Goal: Information Seeking & Learning: Learn about a topic

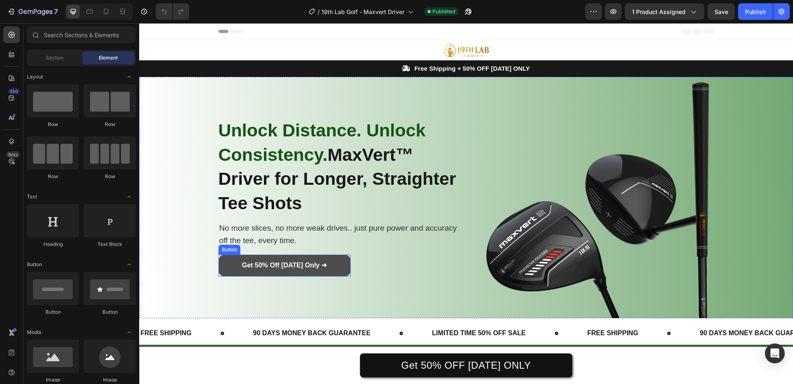
click at [346, 254] on link "Get 50% Off [DATE] Only ➜" at bounding box center [285, 265] width 132 height 22
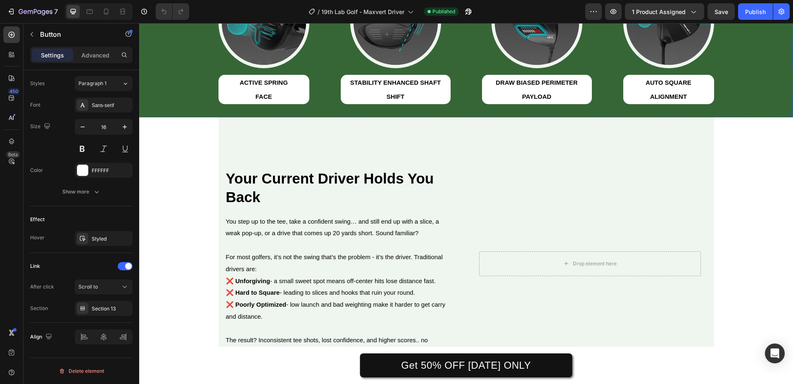
scroll to position [372, 0]
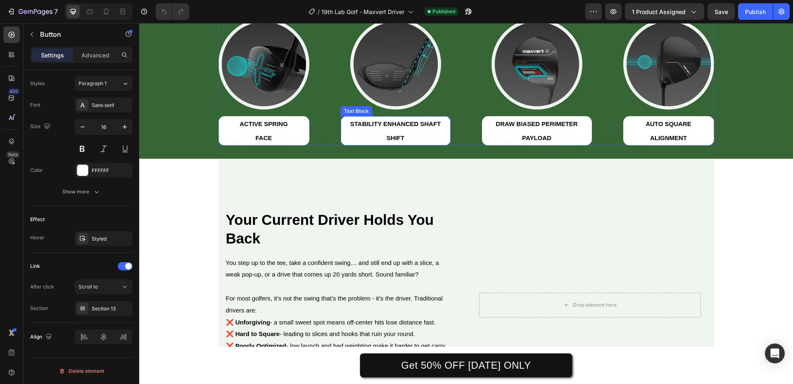
click at [418, 124] on strong "STABILITY ENHANCED SHAFT SHIFT" at bounding box center [395, 130] width 90 height 21
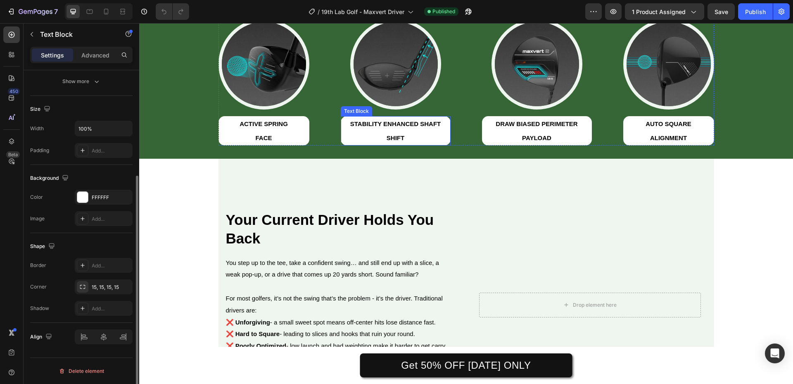
scroll to position [0, 0]
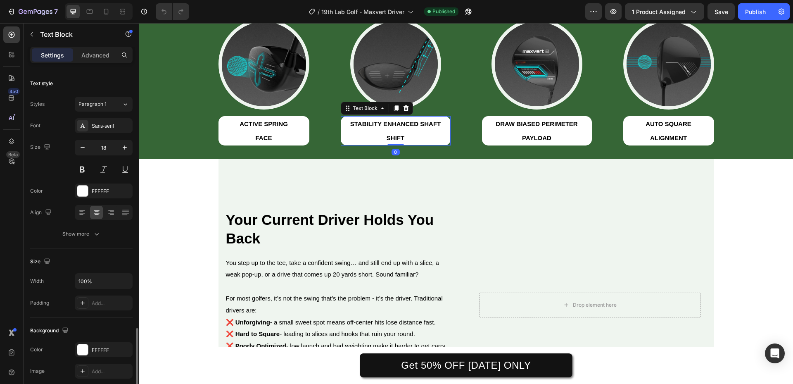
click at [418, 124] on strong "STABILITY ENHANCED SHAFT SHIFT" at bounding box center [395, 130] width 90 height 21
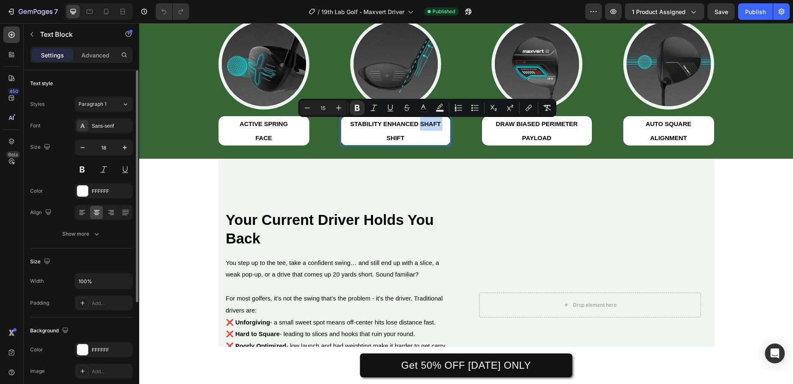
click at [418, 125] on strong "STABILITY ENHANCED SHAFT SHIFT" at bounding box center [395, 130] width 90 height 21
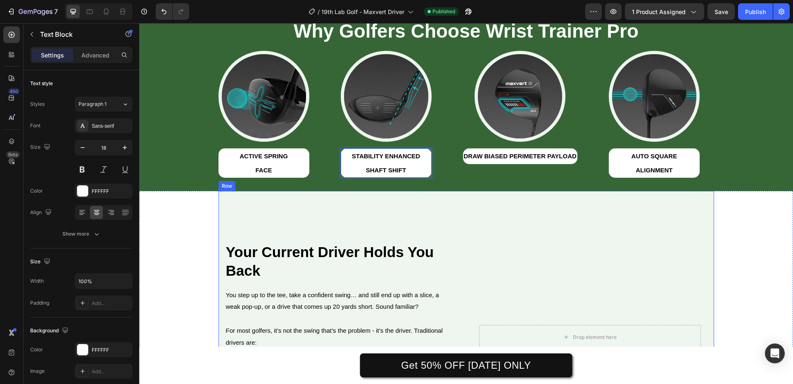
scroll to position [289, 0]
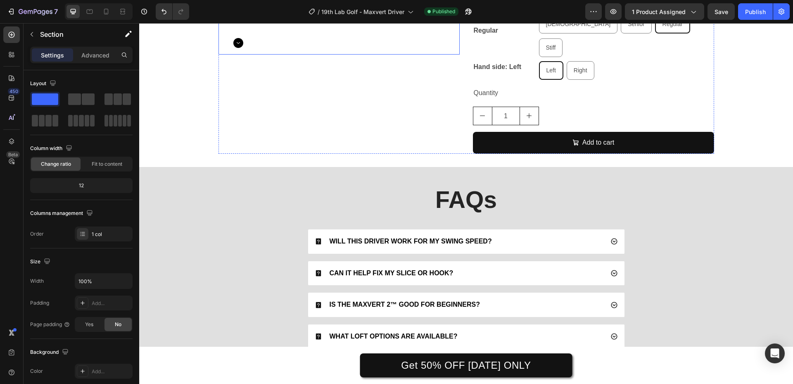
scroll to position [2189, 0]
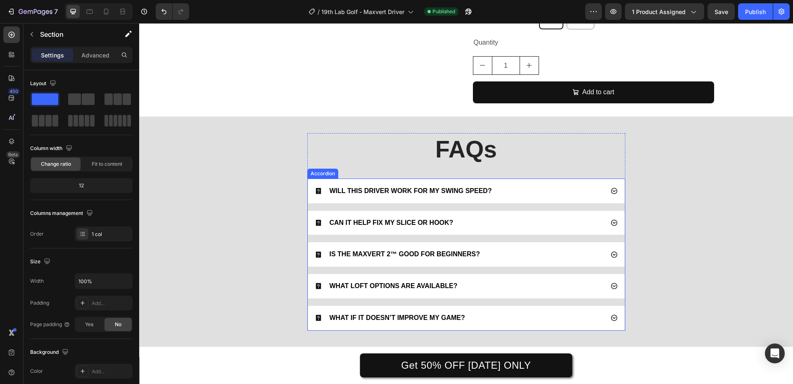
click at [508, 185] on div "WILL THIS DRIVER WORK FOR MY SWING SPEED?" at bounding box center [459, 190] width 289 height 11
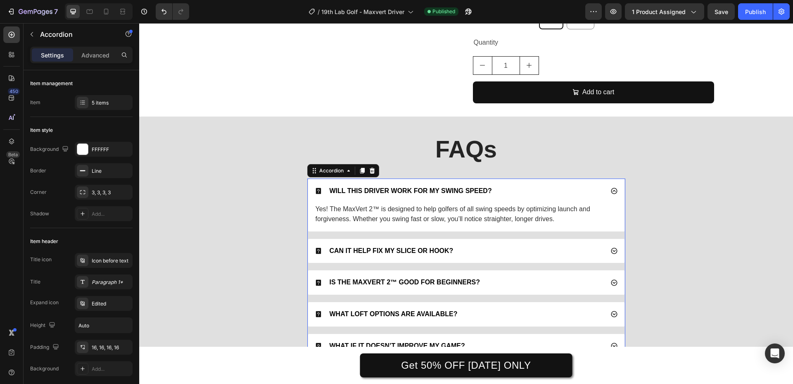
click at [511, 185] on div "WILL THIS DRIVER WORK FOR MY SWING SPEED?" at bounding box center [459, 190] width 289 height 11
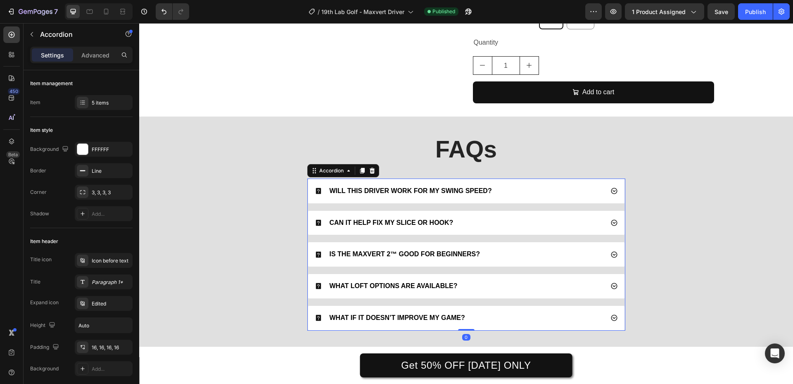
click at [508, 217] on div "CAN IT HELP FIX MY SLICE OR HOOK?" at bounding box center [459, 222] width 289 height 11
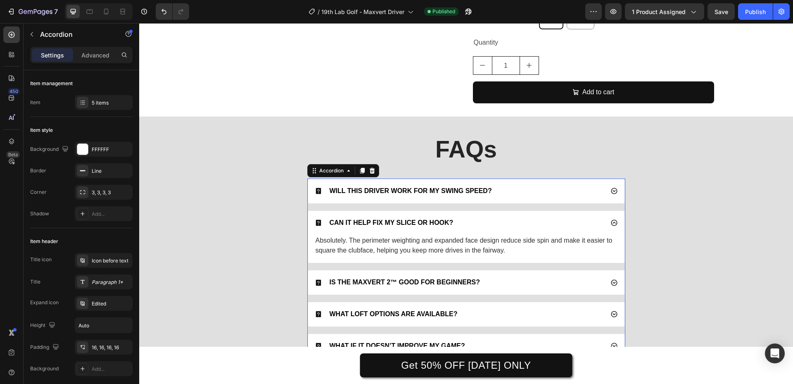
click at [508, 217] on div "CAN IT HELP FIX MY SLICE OR HOOK?" at bounding box center [459, 222] width 289 height 11
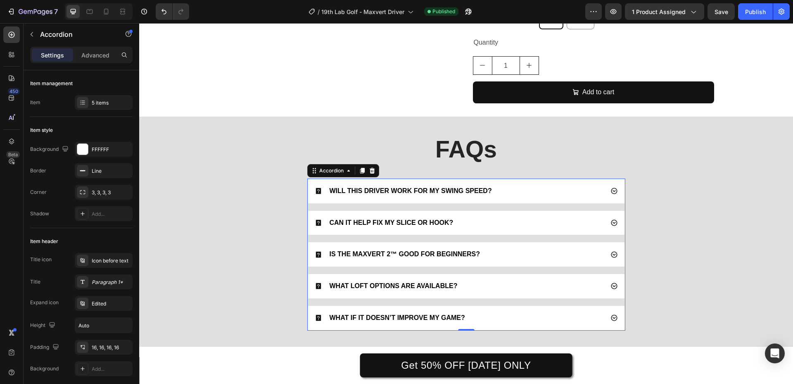
click at [516, 249] on div "IS THE MAXVERT 2™ GOOD FOR BEGINNERS?" at bounding box center [459, 254] width 289 height 11
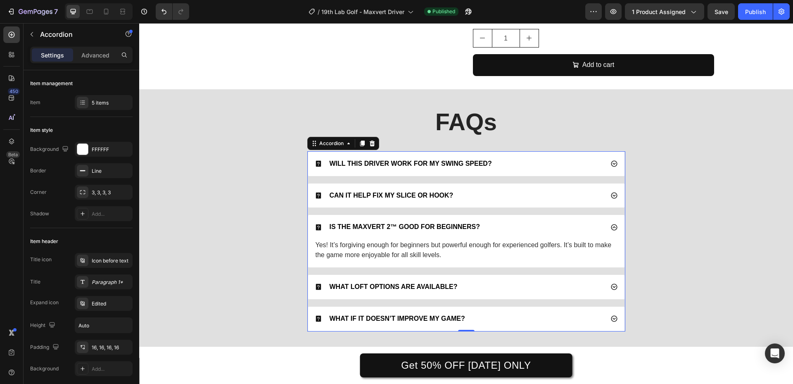
scroll to position [2231, 0]
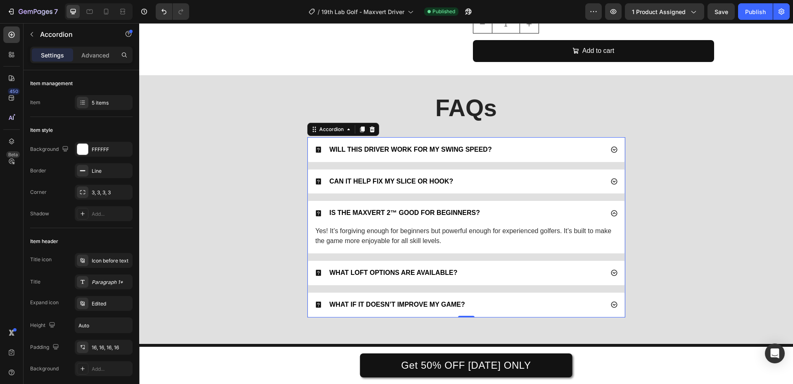
click at [526, 207] on div "IS THE MAXVERT 2™ GOOD FOR BEGINNERS?" at bounding box center [459, 212] width 289 height 11
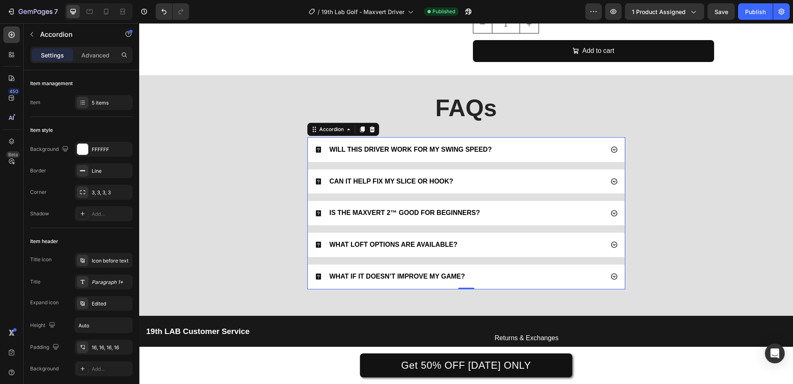
click at [520, 239] on div "WHAT LOFT OPTIONS ARE AVAILABLE?" at bounding box center [459, 244] width 289 height 11
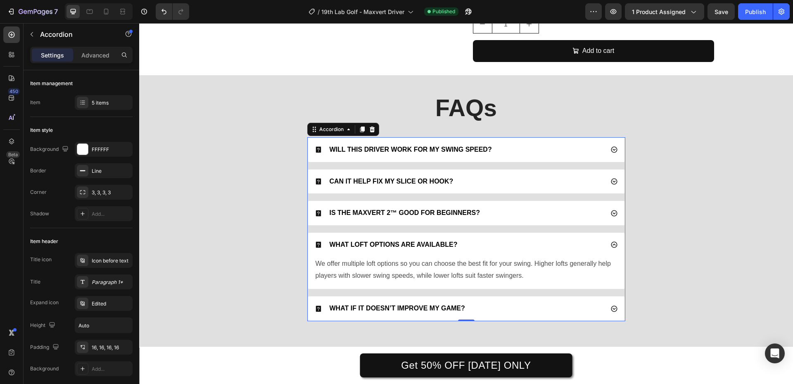
click at [520, 239] on div "WHAT LOFT OPTIONS ARE AVAILABLE?" at bounding box center [459, 244] width 289 height 11
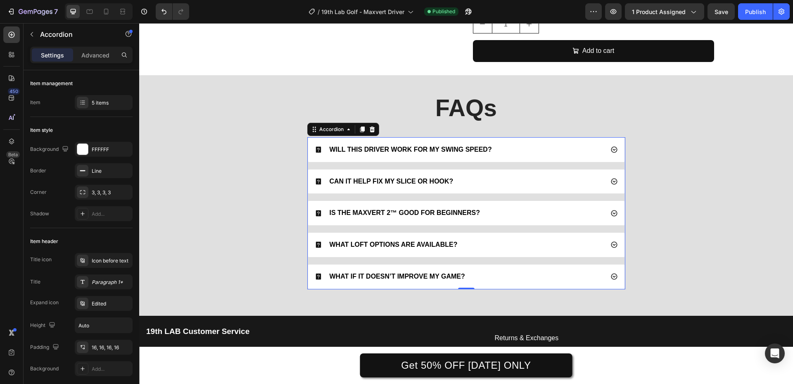
click at [522, 271] on div "WHAT IF IT DOESN’T IMPROVE MY GAME?" at bounding box center [459, 276] width 289 height 11
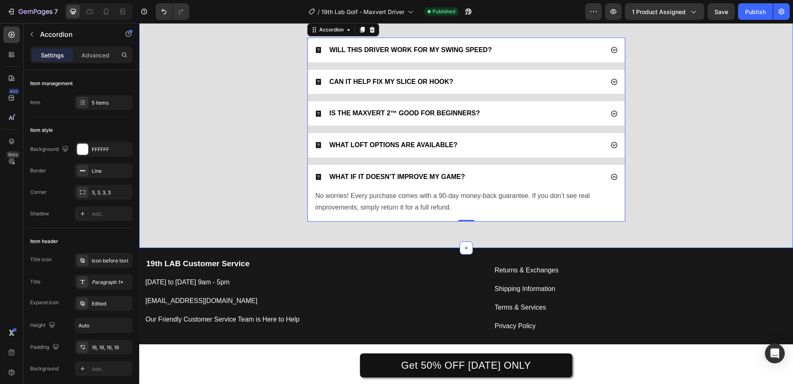
scroll to position [2313, 0]
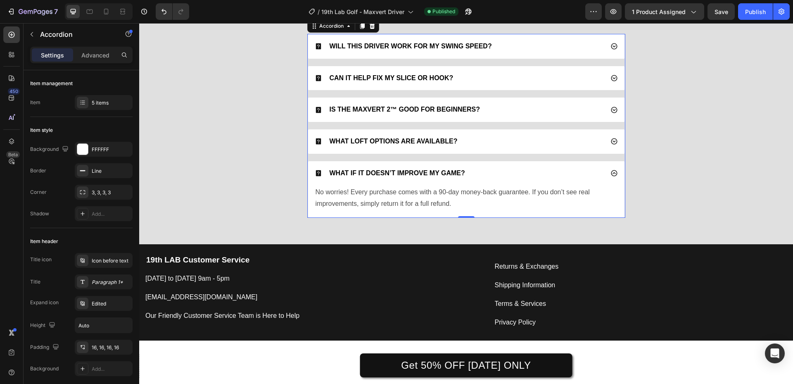
click at [519, 171] on div "WHAT IF IT DOESN’T IMPROVE MY GAME?" at bounding box center [459, 173] width 289 height 11
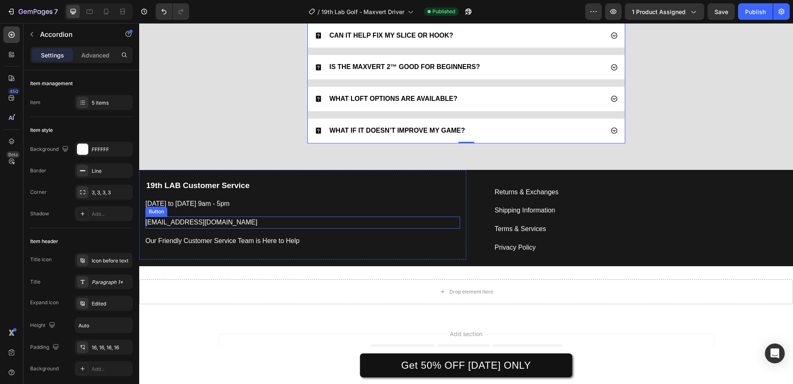
scroll to position [2388, 0]
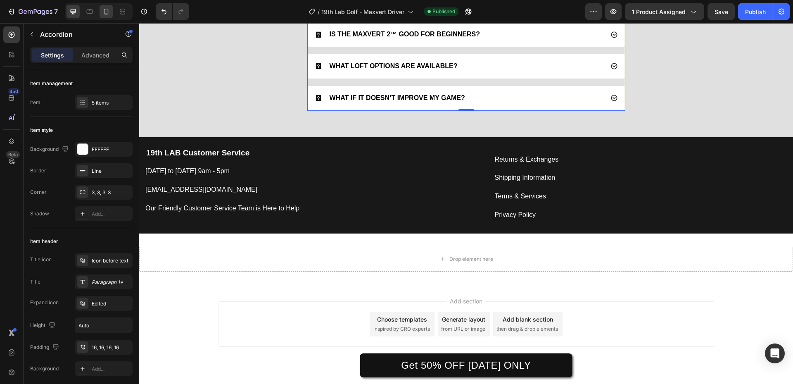
click at [103, 11] on icon at bounding box center [106, 11] width 8 height 8
type input "14"
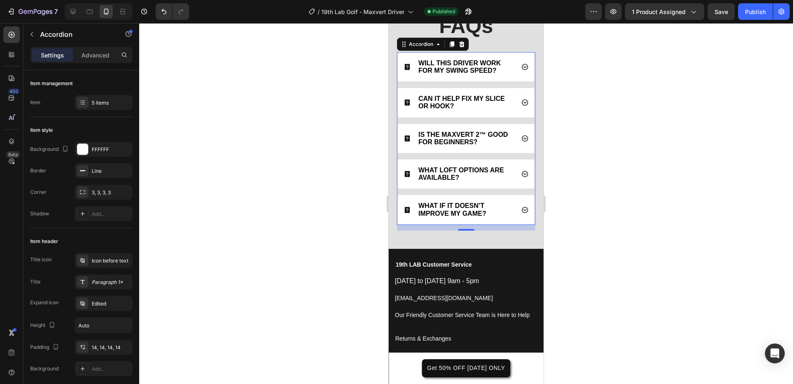
scroll to position [2480, 0]
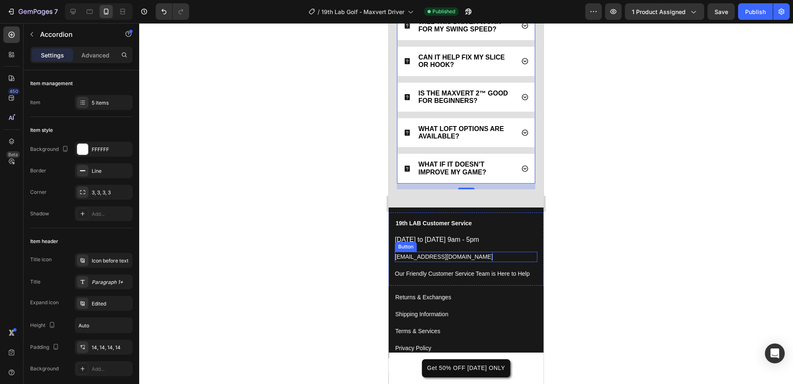
click at [428, 262] on p "[EMAIL_ADDRESS][DOMAIN_NAME]" at bounding box center [444, 257] width 98 height 10
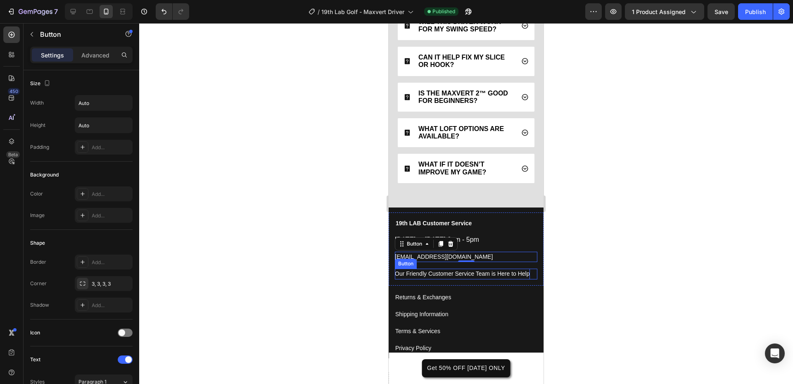
click at [427, 276] on p "Our Friendly Customer Service Team is Here to Help" at bounding box center [462, 273] width 135 height 10
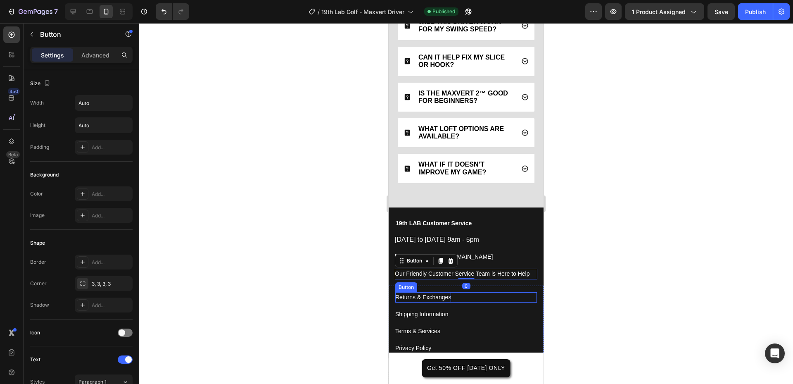
click at [425, 299] on div "Returns & Exchanges" at bounding box center [423, 297] width 56 height 10
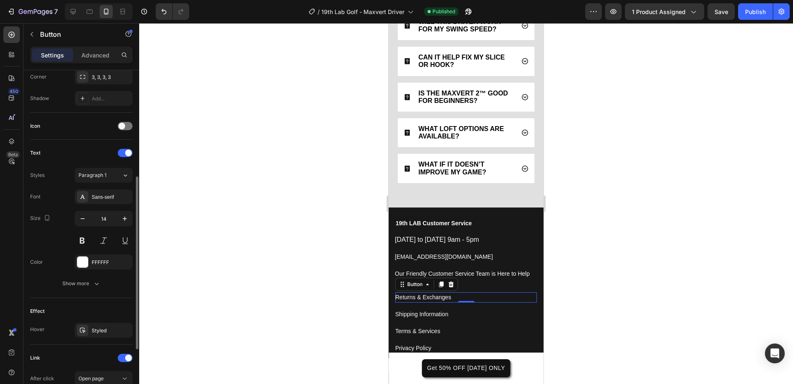
scroll to position [320, 0]
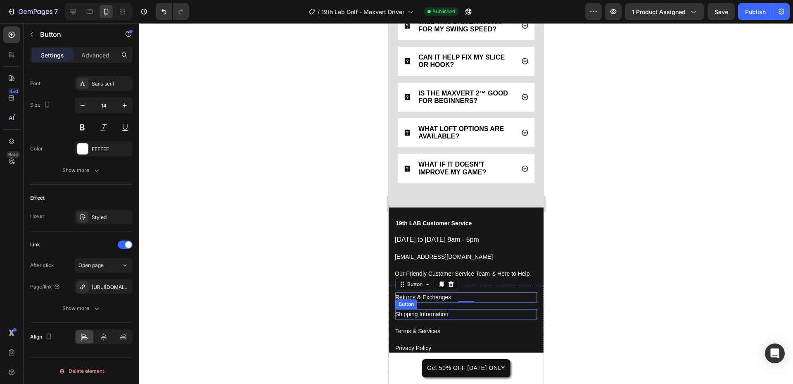
click at [421, 318] on p "Shipping Information" at bounding box center [421, 314] width 53 height 10
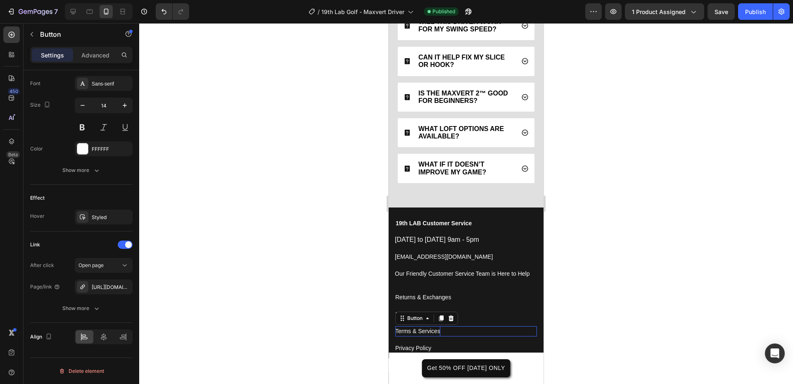
click at [420, 335] on p "Terms & Services" at bounding box center [417, 331] width 45 height 10
click at [410, 352] on p "Privacy Policy" at bounding box center [413, 348] width 36 height 10
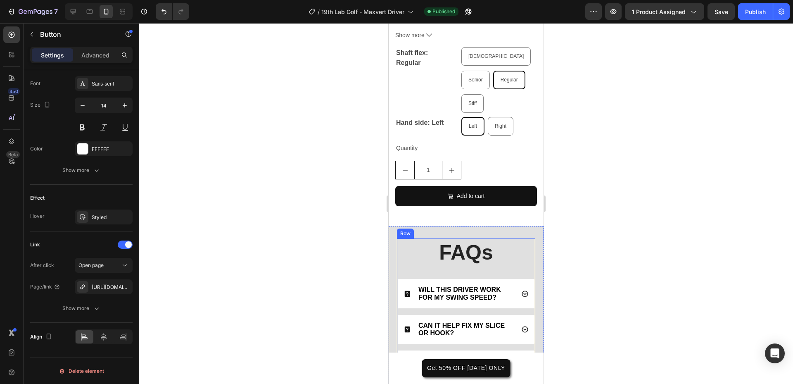
scroll to position [2481, 0]
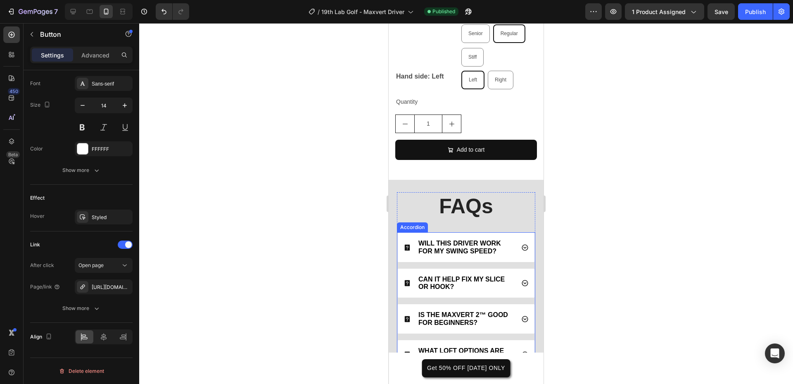
click at [522, 244] on icon at bounding box center [525, 247] width 6 height 6
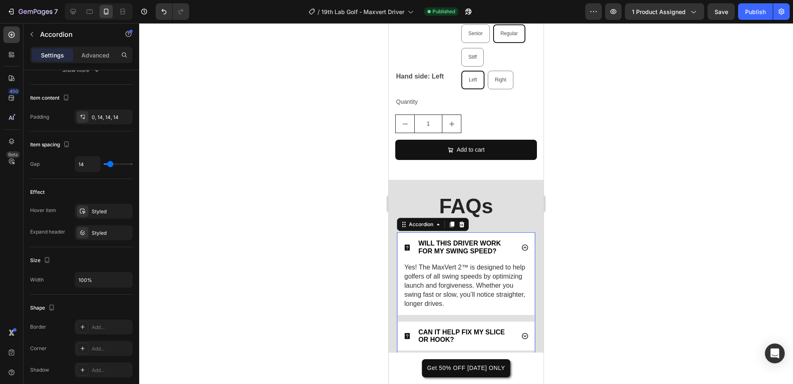
scroll to position [0, 0]
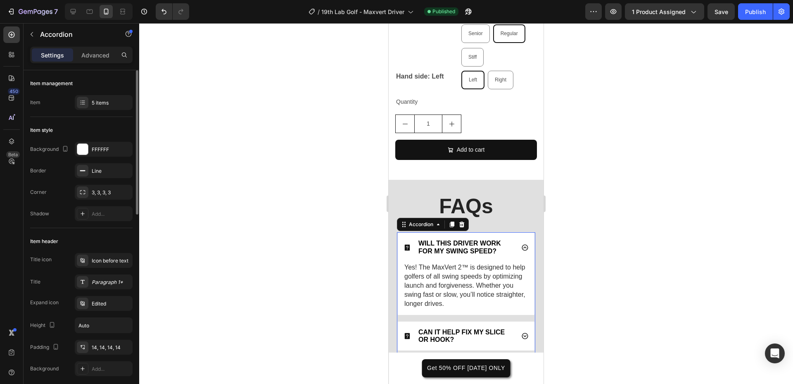
click at [522, 244] on icon at bounding box center [525, 247] width 6 height 6
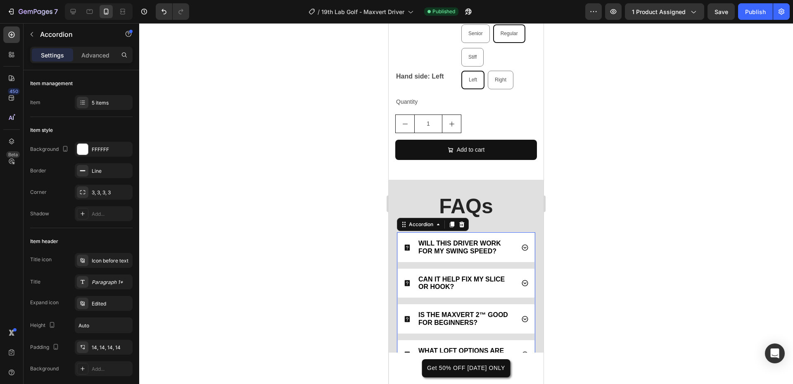
click at [521, 279] on icon at bounding box center [524, 282] width 7 height 7
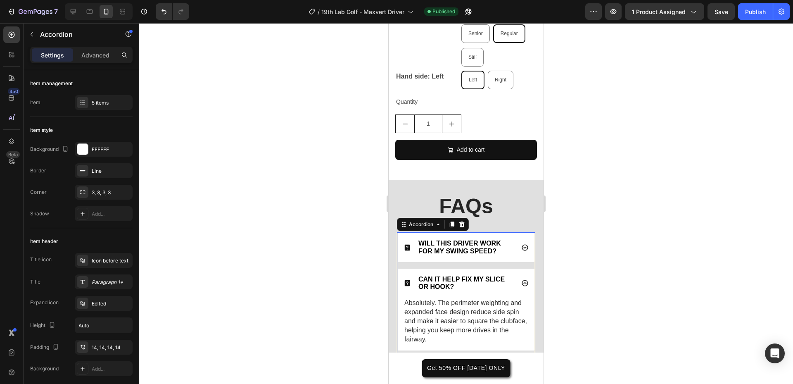
click at [521, 279] on icon at bounding box center [524, 282] width 7 height 7
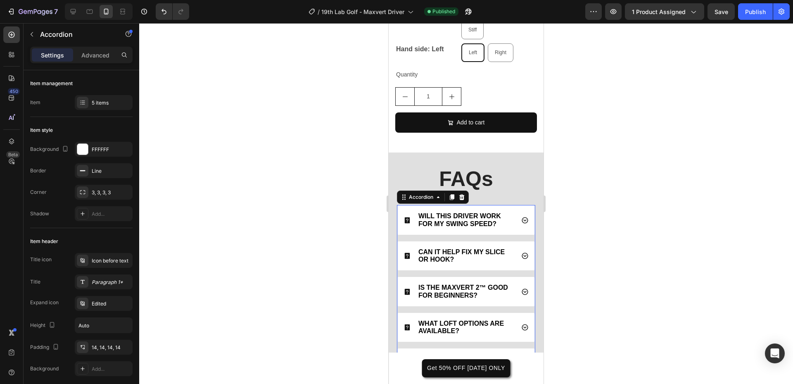
scroll to position [2523, 0]
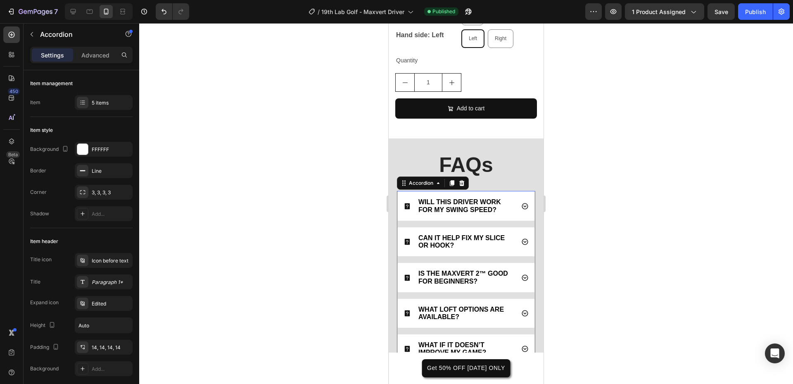
click at [521, 274] on icon at bounding box center [524, 277] width 7 height 7
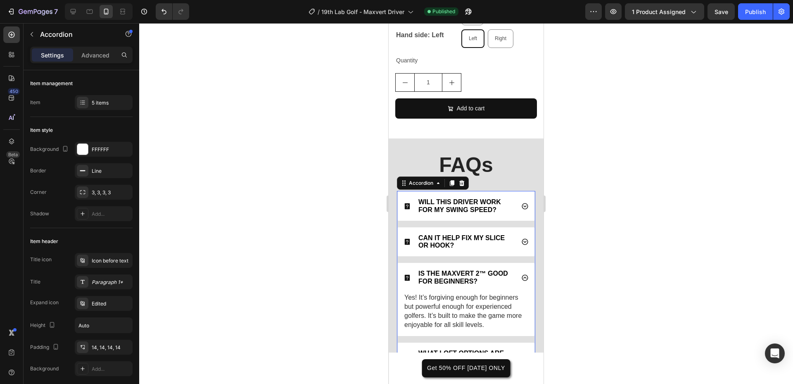
click at [521, 274] on icon at bounding box center [524, 277] width 7 height 7
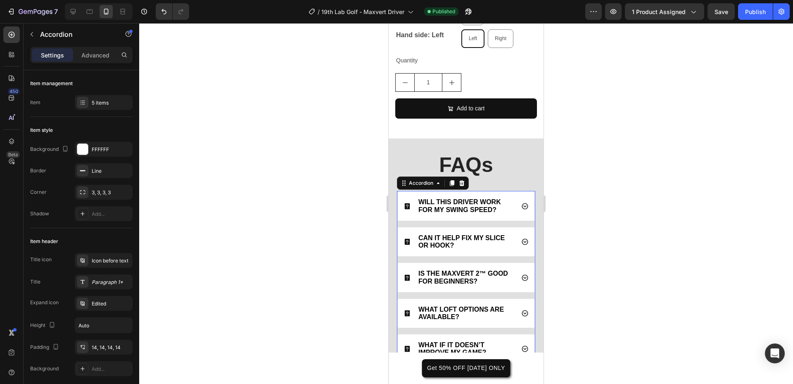
scroll to position [2564, 0]
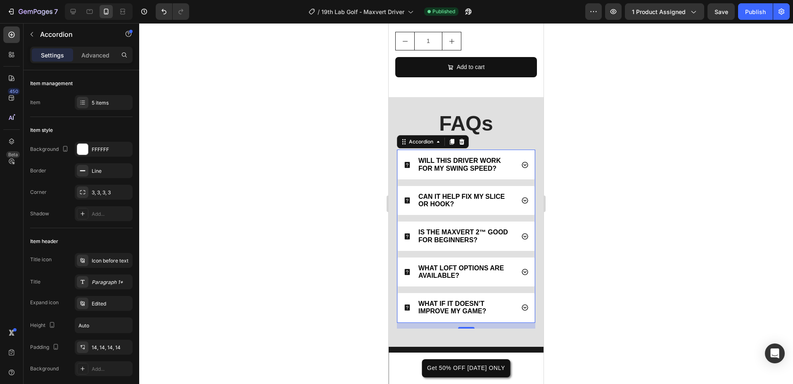
click at [521, 268] on icon at bounding box center [524, 271] width 7 height 7
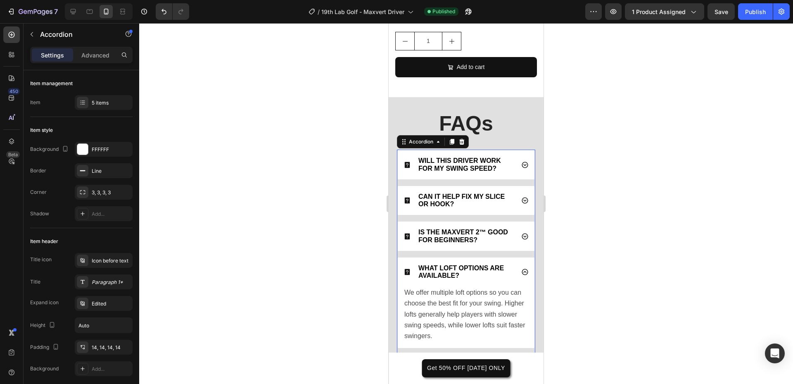
click at [521, 268] on icon at bounding box center [524, 271] width 7 height 7
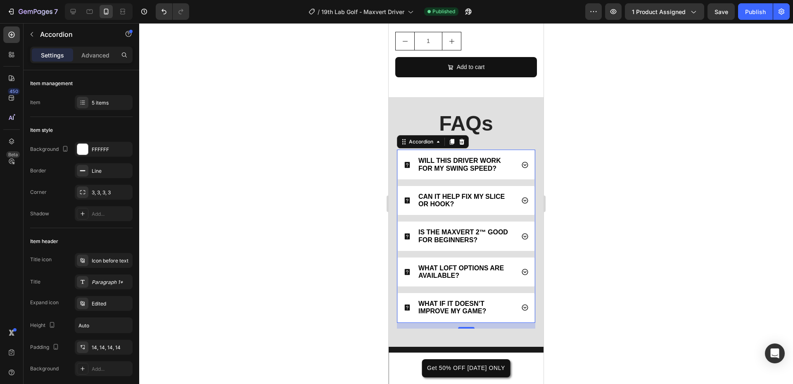
click at [510, 293] on div "WHAT IF IT DOESN’T IMPROVE MY GAME?" at bounding box center [466, 307] width 137 height 29
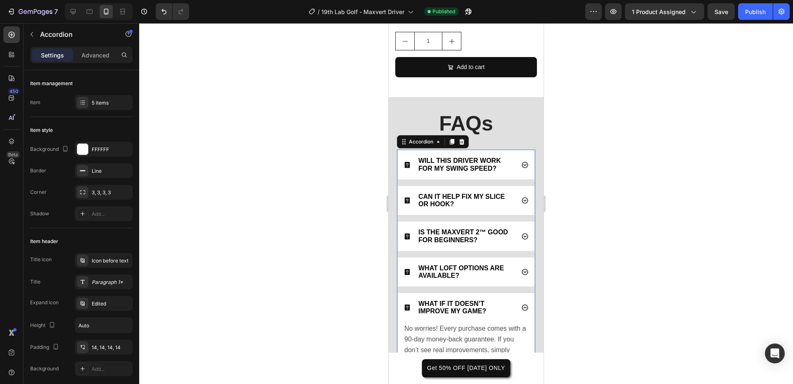
click at [510, 293] on div "WHAT IF IT DOESN’T IMPROVE MY GAME?" at bounding box center [466, 307] width 137 height 29
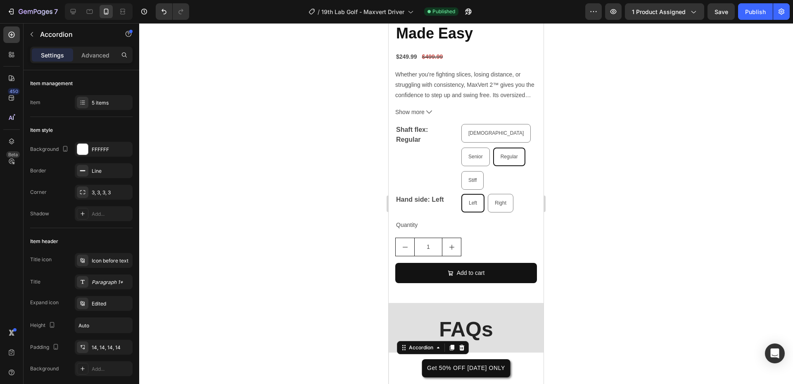
scroll to position [2357, 0]
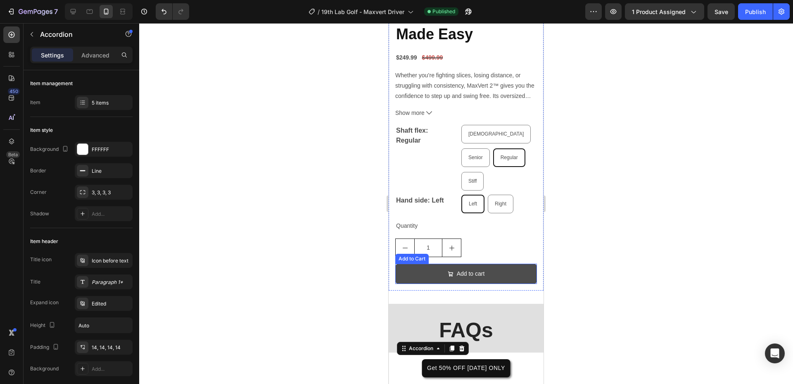
click at [494, 264] on button "Add to cart" at bounding box center [466, 274] width 142 height 20
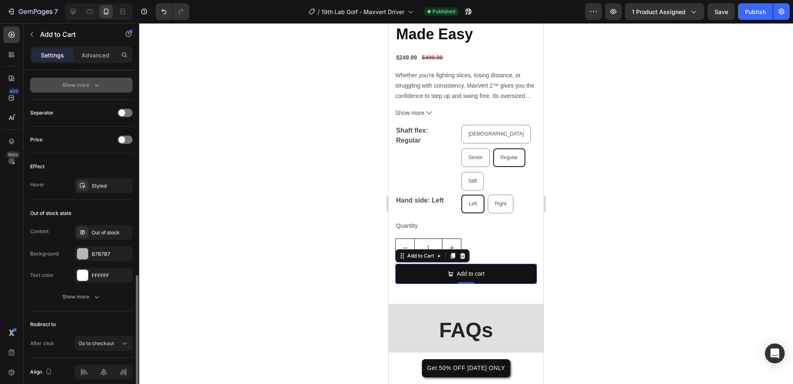
scroll to position [613, 0]
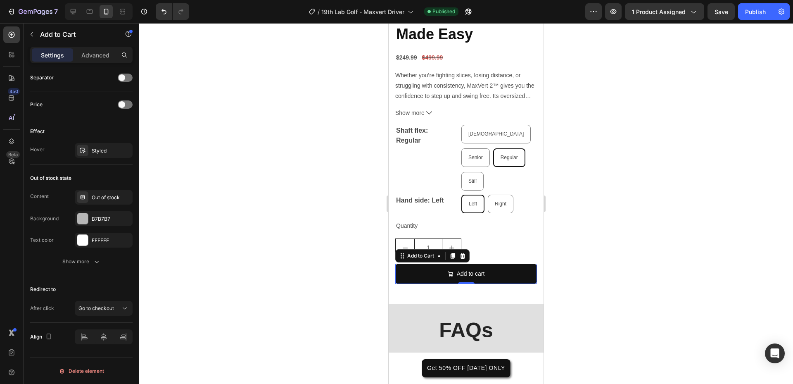
click at [592, 299] on div at bounding box center [466, 203] width 654 height 361
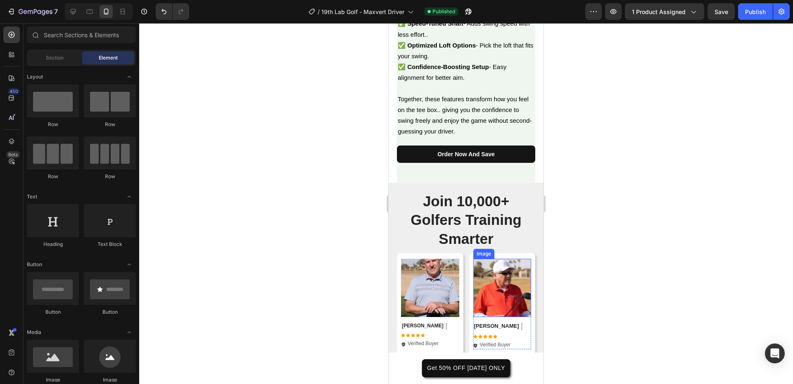
scroll to position [1573, 0]
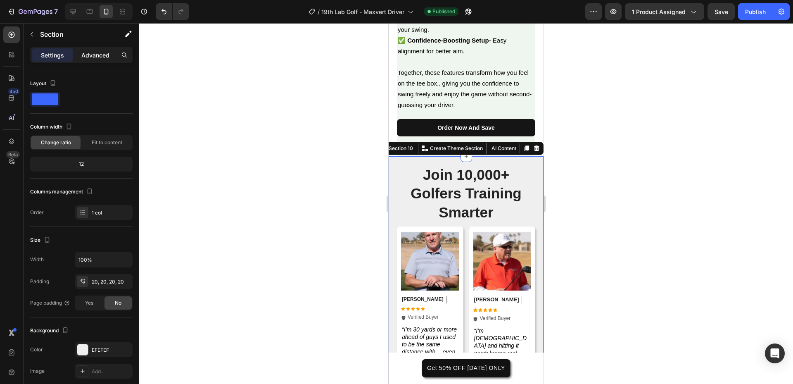
click at [90, 52] on p "Advanced" at bounding box center [95, 55] width 28 height 9
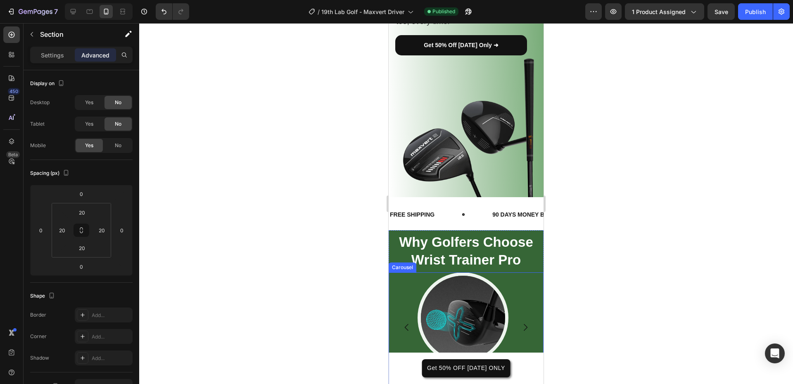
scroll to position [292, 0]
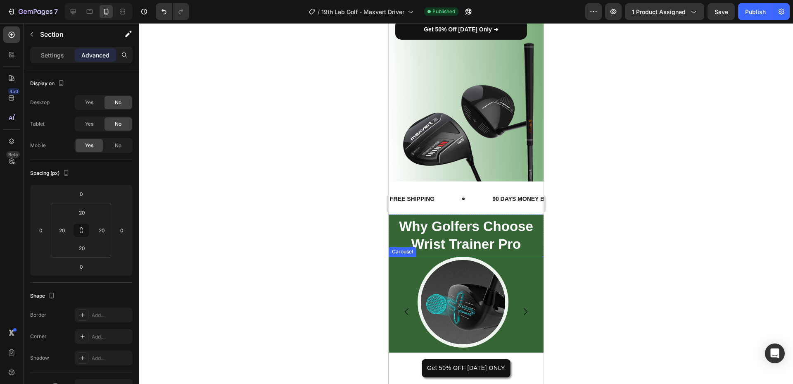
click at [520, 306] on icon "Carousel Next Arrow" at bounding box center [525, 311] width 10 height 10
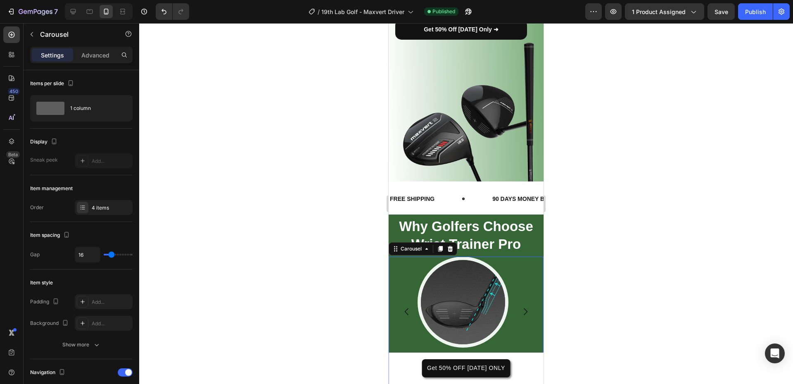
click at [524, 308] on icon "Carousel Next Arrow" at bounding box center [526, 311] width 4 height 7
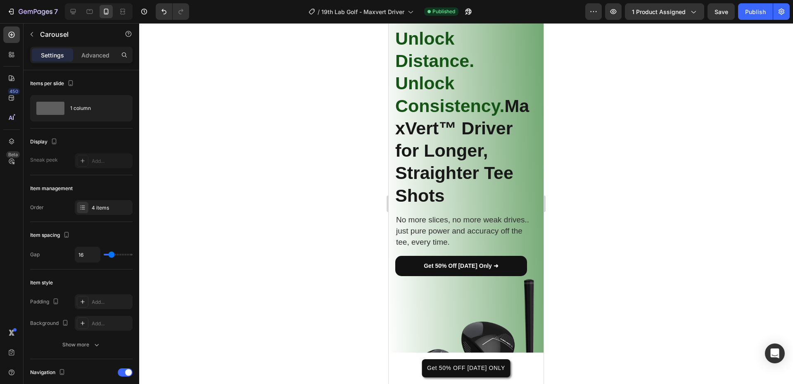
scroll to position [44, 0]
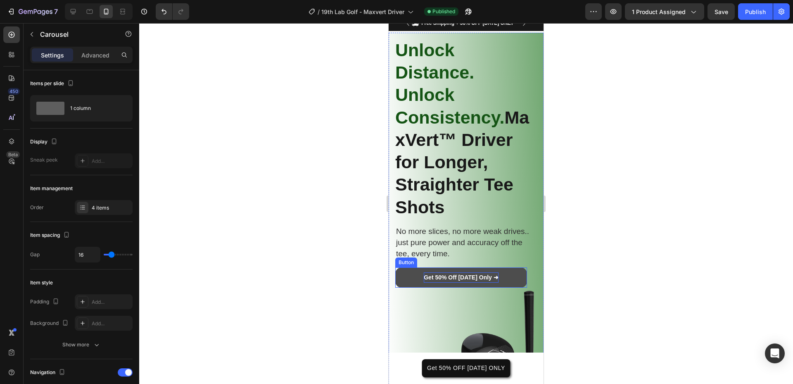
click at [479, 274] on strong "Get 50% Off [DATE] Only ➜" at bounding box center [461, 277] width 75 height 7
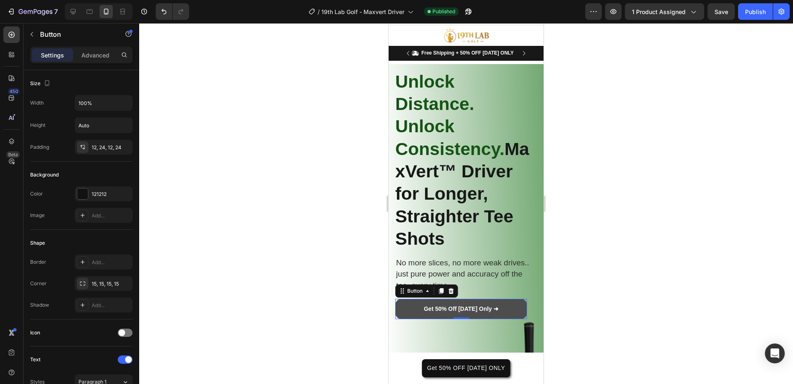
scroll to position [0, 0]
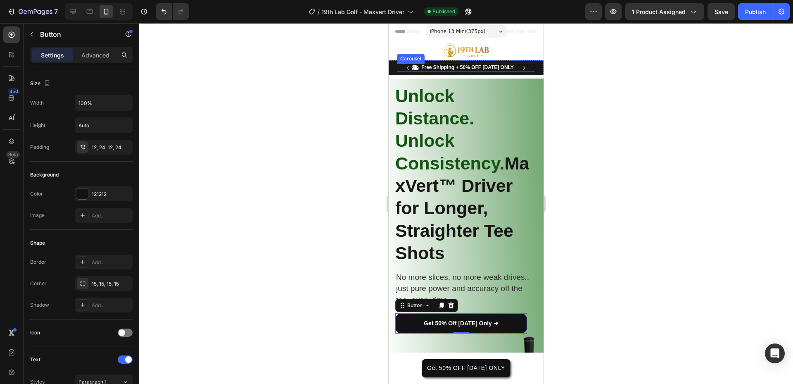
click at [520, 69] on icon "Carousel Next Arrow" at bounding box center [524, 67] width 9 height 9
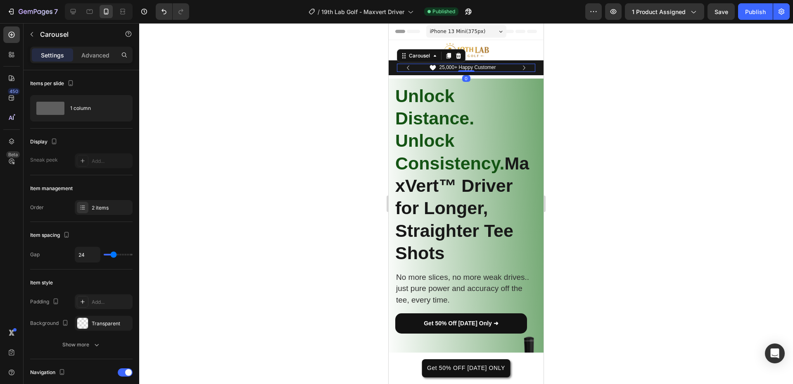
click at [520, 69] on icon "Carousel Next Arrow" at bounding box center [524, 67] width 9 height 9
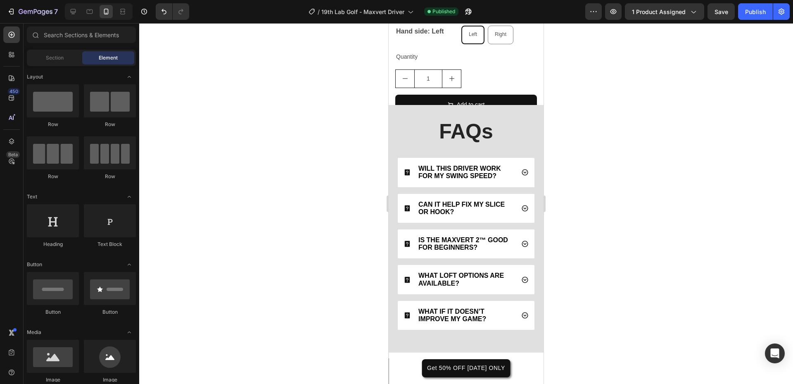
scroll to position [3116, 0]
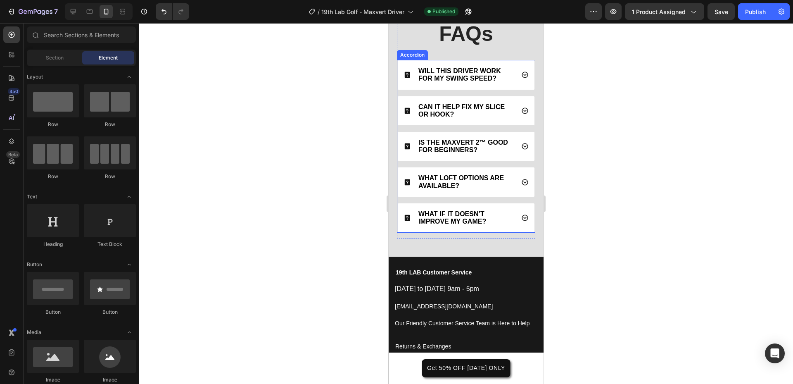
click at [451, 221] on span "WHAT IF IT DOESN’T IMPROVE MY GAME?" at bounding box center [452, 217] width 68 height 14
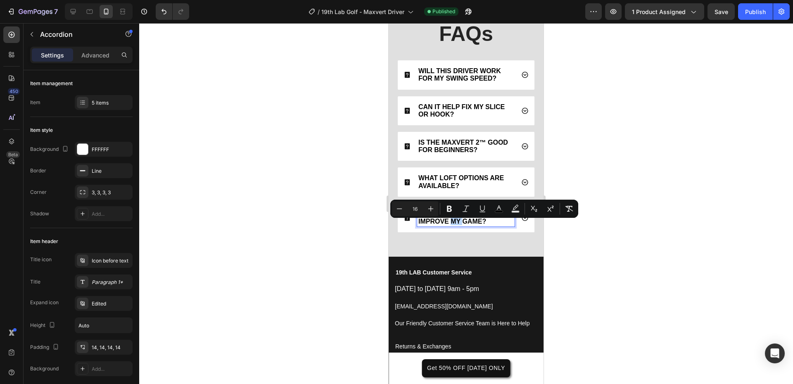
click at [451, 221] on span "WHAT IF IT DOESN’T IMPROVE MY GAME?" at bounding box center [452, 217] width 68 height 14
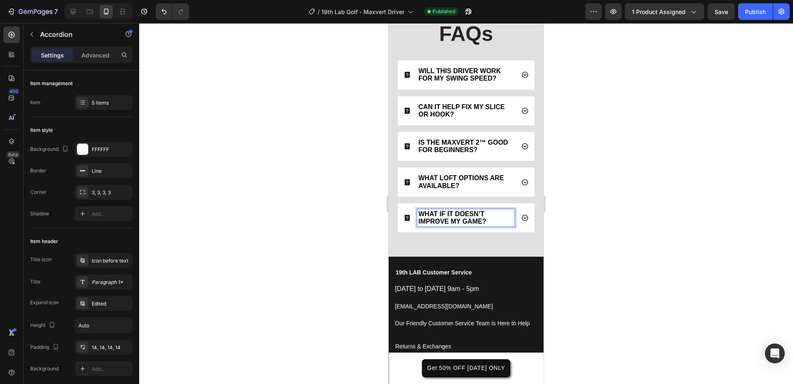
click at [477, 112] on p "CAN IT HELP FIX MY SLICE OR HOOK?" at bounding box center [465, 110] width 95 height 15
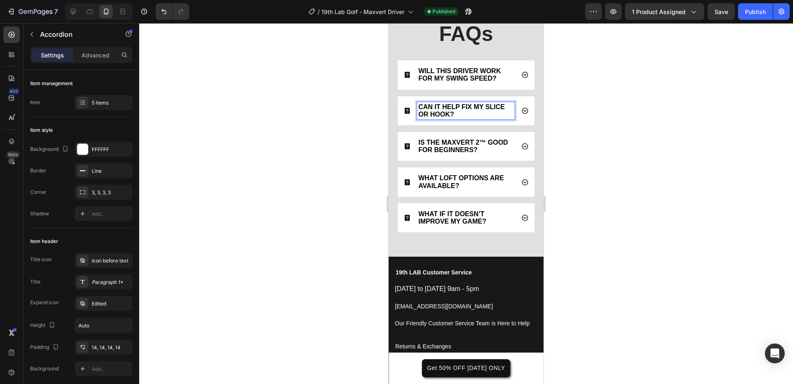
click at [477, 112] on p "CAN IT HELP FIX MY SLICE OR HOOK?" at bounding box center [465, 110] width 95 height 15
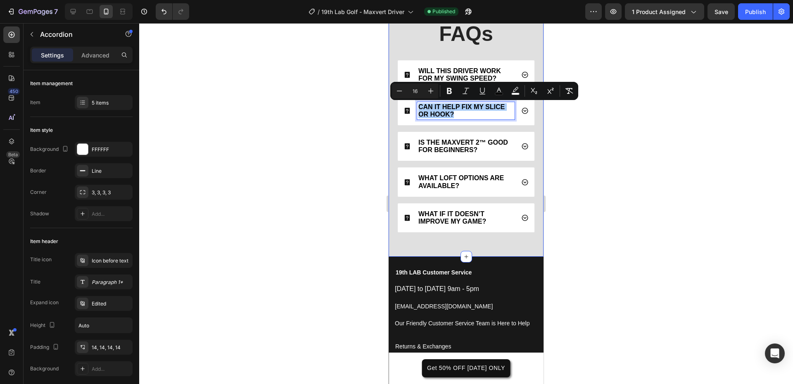
click at [349, 151] on div at bounding box center [466, 203] width 654 height 361
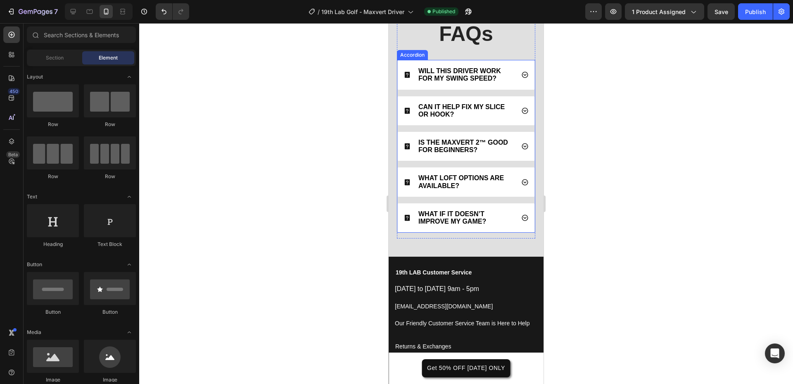
click at [522, 221] on icon at bounding box center [525, 217] width 6 height 6
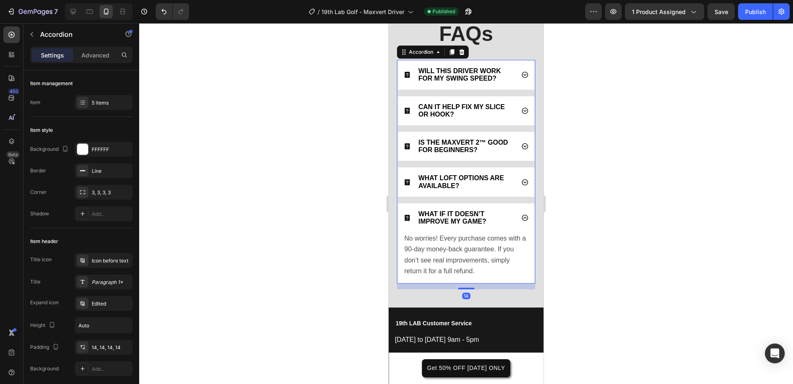
click at [521, 221] on icon at bounding box center [524, 217] width 7 height 7
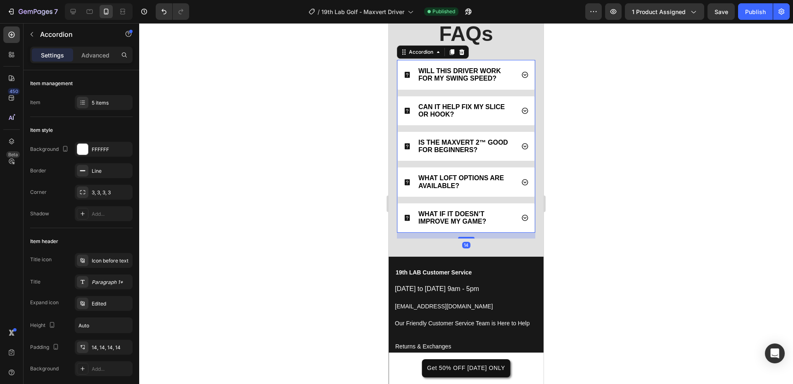
click at [513, 190] on div "WHAT LOFT OPTIONS ARE AVAILABLE?" at bounding box center [466, 181] width 137 height 29
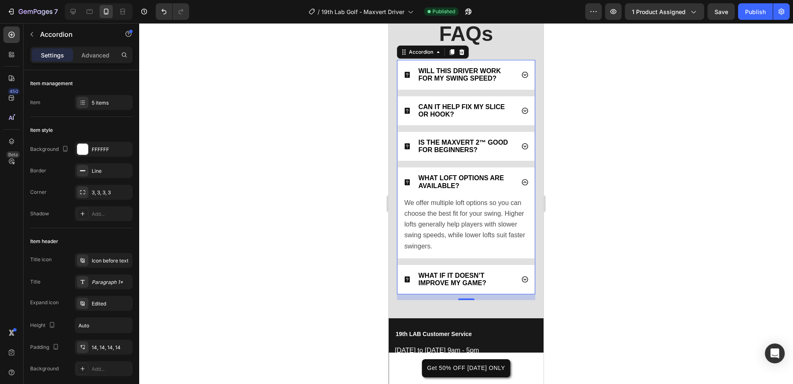
click at [513, 190] on div "WHAT LOFT OPTIONS ARE AVAILABLE?" at bounding box center [466, 181] width 137 height 29
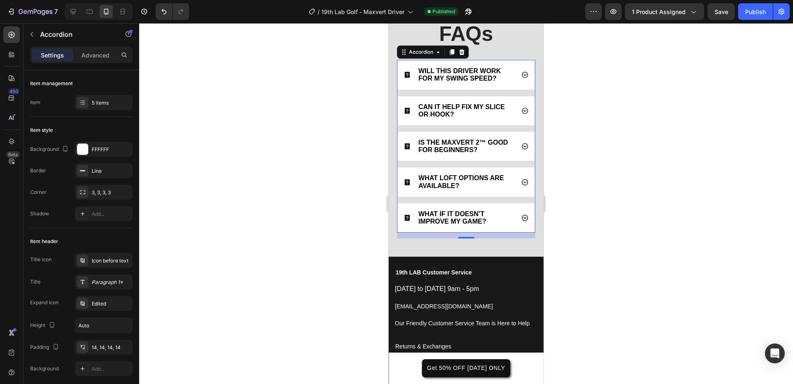
click at [522, 149] on icon at bounding box center [525, 146] width 6 height 6
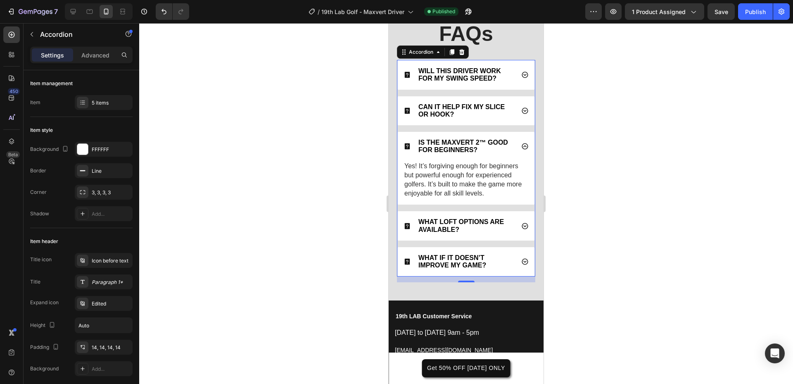
click at [522, 149] on icon at bounding box center [525, 146] width 6 height 6
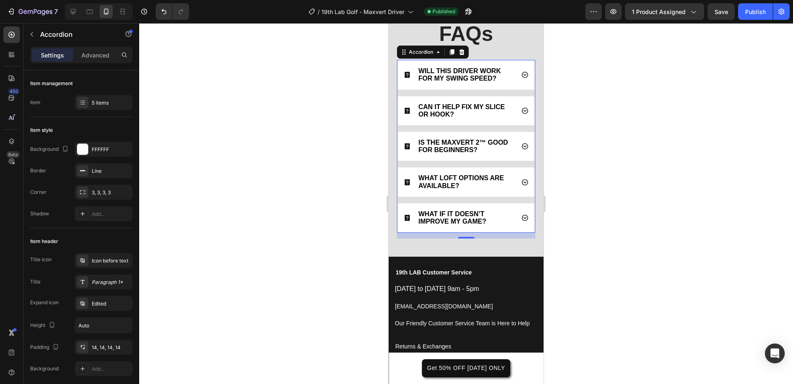
click at [514, 119] on div "CAN IT HELP FIX MY SLICE OR HOOK?" at bounding box center [466, 110] width 137 height 29
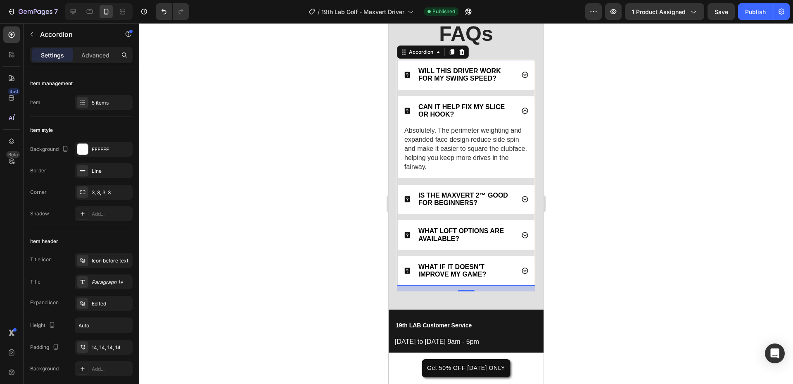
click at [521, 112] on icon at bounding box center [524, 110] width 7 height 7
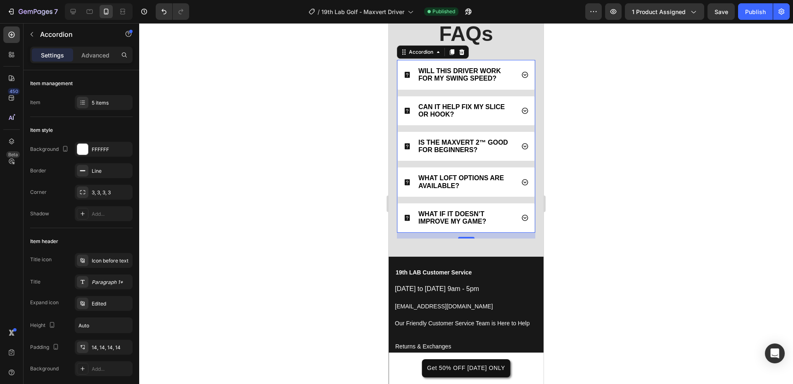
click at [515, 88] on div "WILL THIS DRIVER WORK FOR MY SWING SPEED?" at bounding box center [466, 74] width 137 height 29
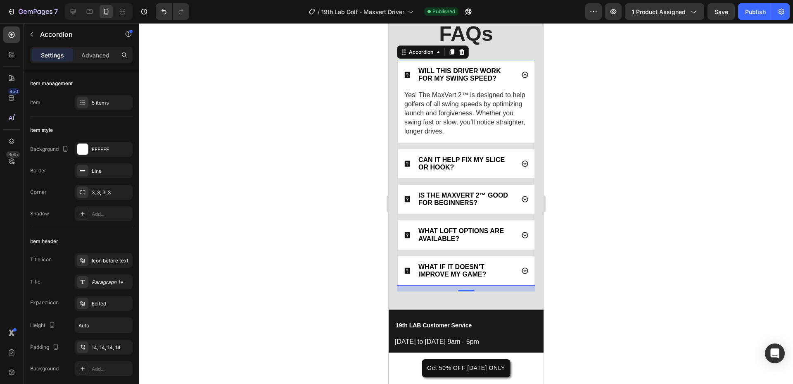
click at [513, 88] on div "WILL THIS DRIVER WORK FOR MY SWING SPEED?" at bounding box center [466, 74] width 137 height 29
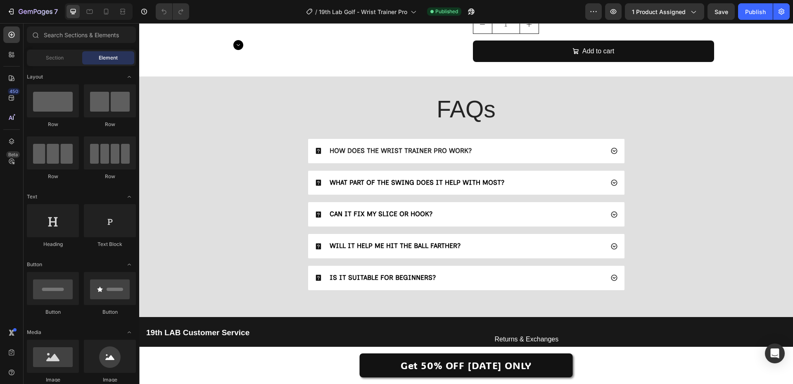
scroll to position [2272, 0]
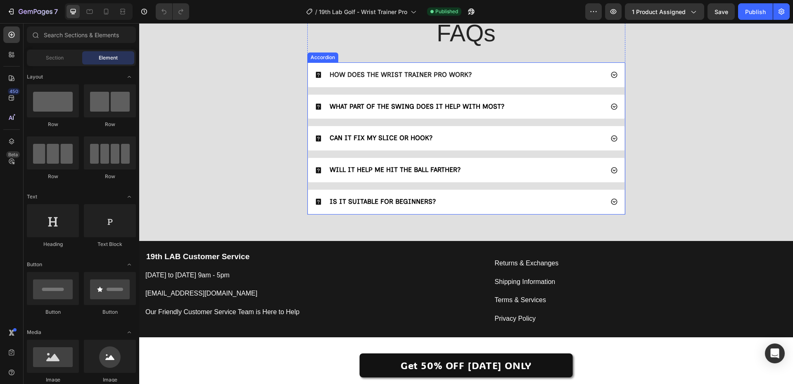
click at [423, 75] on strong "HOW DOES THE WRIST TRAINER PRO WORK?" at bounding box center [401, 75] width 142 height 8
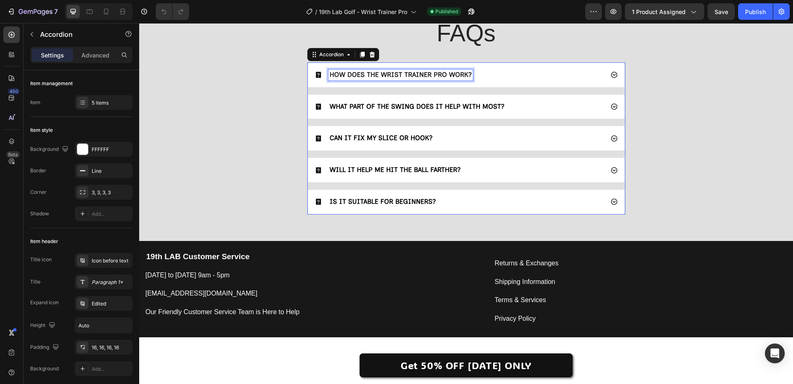
click at [423, 75] on strong "HOW DOES THE WRIST TRAINER PRO WORK?" at bounding box center [401, 75] width 142 height 8
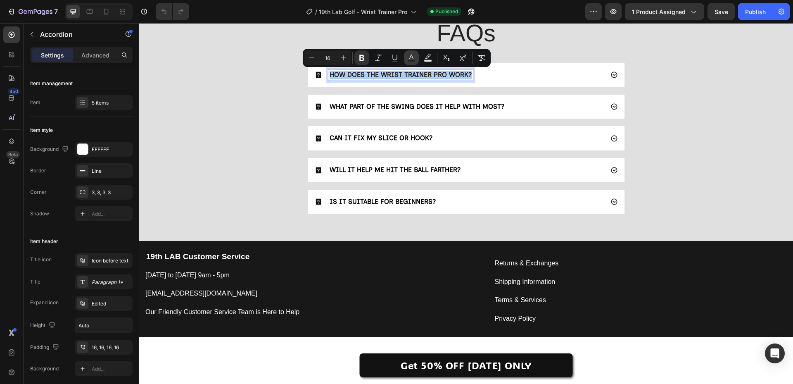
drag, startPoint x: 408, startPoint y: 57, endPoint x: 264, endPoint y: 57, distance: 143.3
click at [408, 57] on icon "Editor contextual toolbar" at bounding box center [411, 58] width 8 height 8
type input "242424"
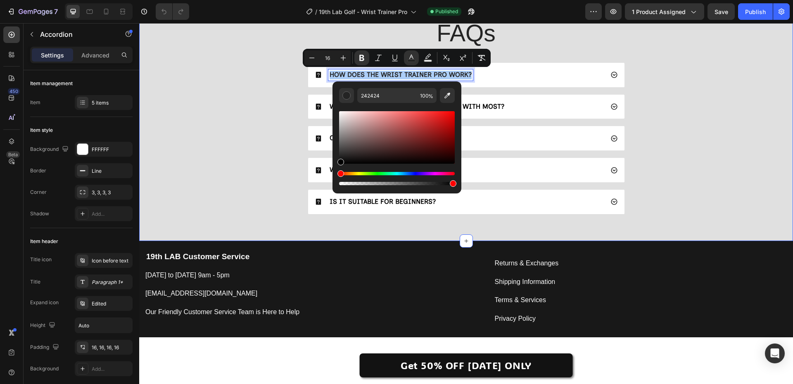
drag, startPoint x: 524, startPoint y: 165, endPoint x: 261, endPoint y: 185, distance: 263.0
type input "000000"
click at [255, 182] on div "FAQs Heading HOW DOES THE WRIST TRAINER PRO WORK? WHAT PART OF THE SWING DOES I…" at bounding box center [465, 119] width 637 height 204
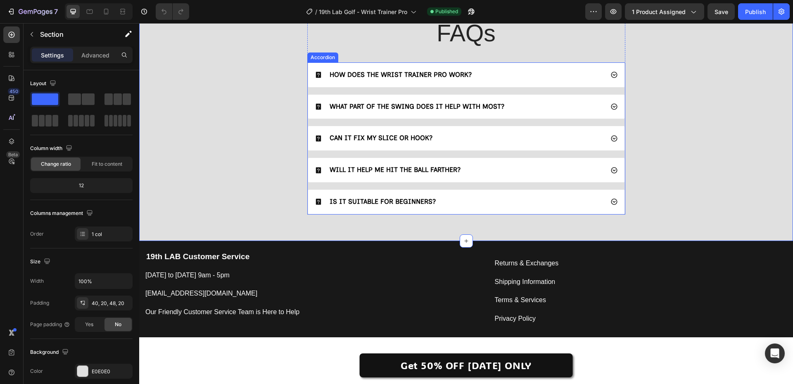
click at [394, 104] on span "WHAT PART OF THE SWING DOES IT HELP WITH MOST?" at bounding box center [417, 106] width 175 height 8
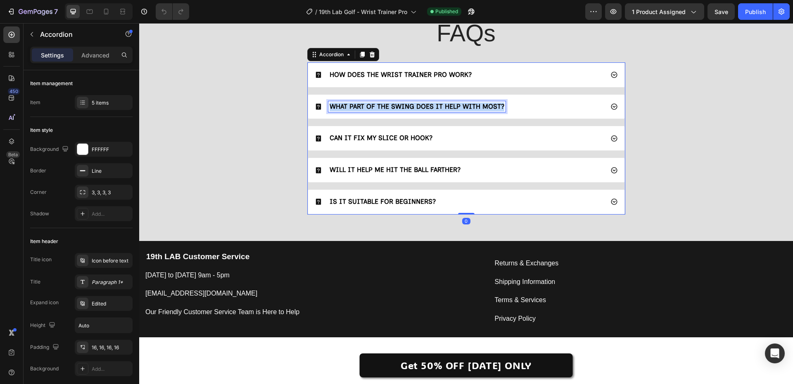
click at [394, 104] on span "WHAT PART OF THE SWING DOES IT HELP WITH MOST?" at bounding box center [417, 106] width 175 height 8
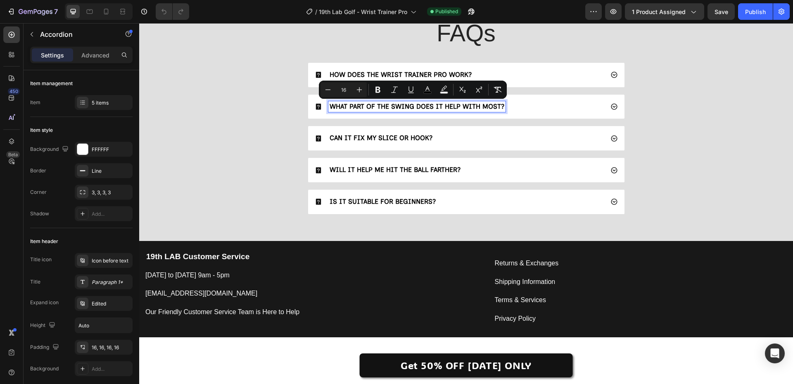
click at [390, 138] on span "CAN IT FIX MY SLICE OR HOOK?" at bounding box center [381, 138] width 103 height 8
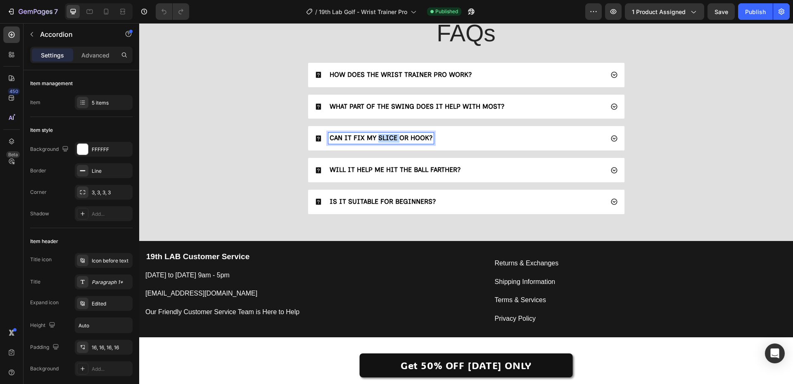
click at [390, 138] on span "CAN IT FIX MY SLICE OR HOOK?" at bounding box center [381, 138] width 103 height 8
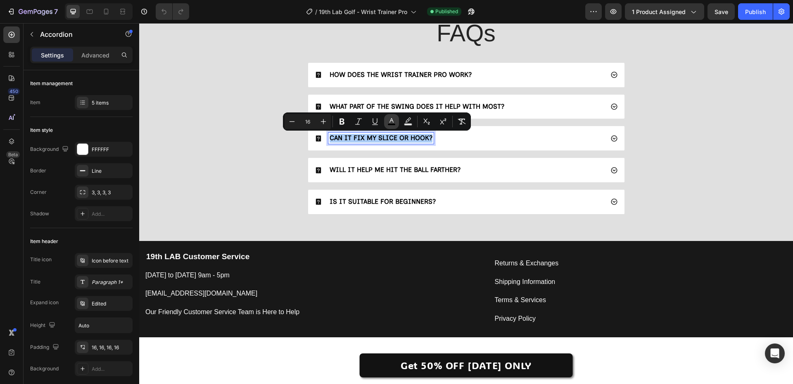
click at [390, 119] on icon "Editor contextual toolbar" at bounding box center [391, 121] width 8 height 8
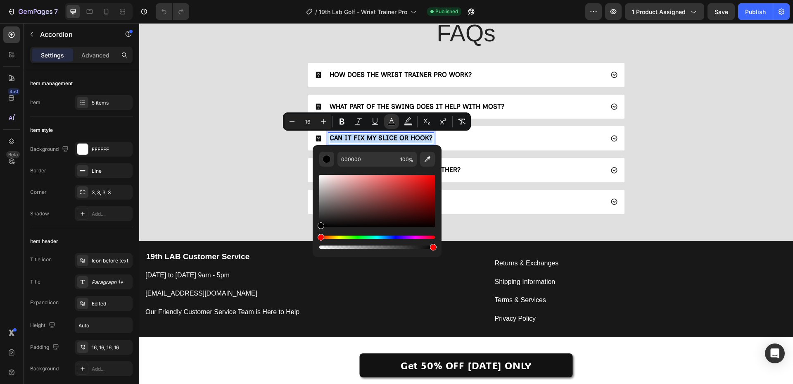
click at [274, 171] on div "FAQs Heading HOW DOES THE WRIST TRAINER PRO WORK? WHAT PART OF THE SWING DOES I…" at bounding box center [465, 119] width 637 height 204
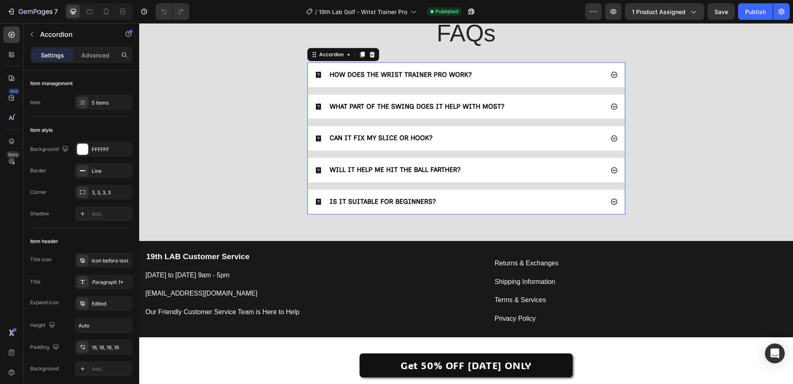
click at [365, 171] on span "WILL IT HELP ME HIT THE BALL FARTHER?" at bounding box center [395, 170] width 131 height 8
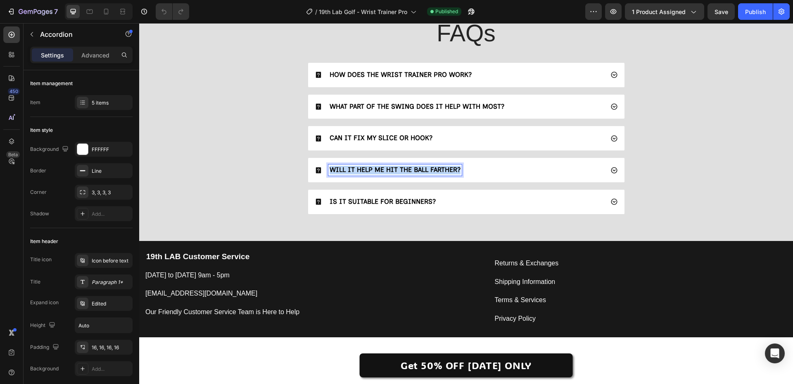
click at [365, 171] on span "WILL IT HELP ME HIT THE BALL FARTHER?" at bounding box center [395, 170] width 131 height 8
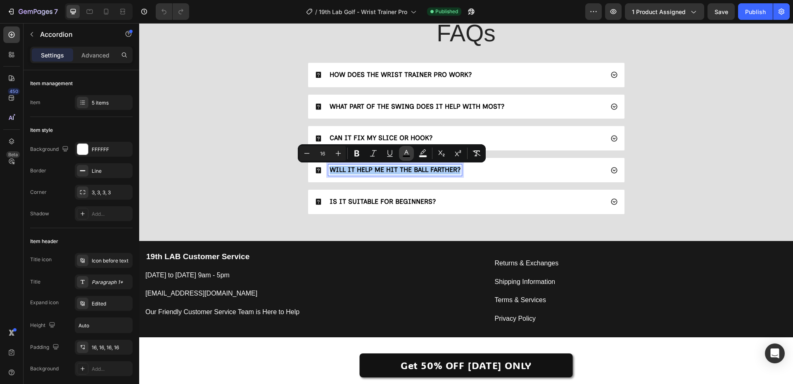
click at [406, 152] on icon "Editor contextual toolbar" at bounding box center [406, 152] width 4 height 5
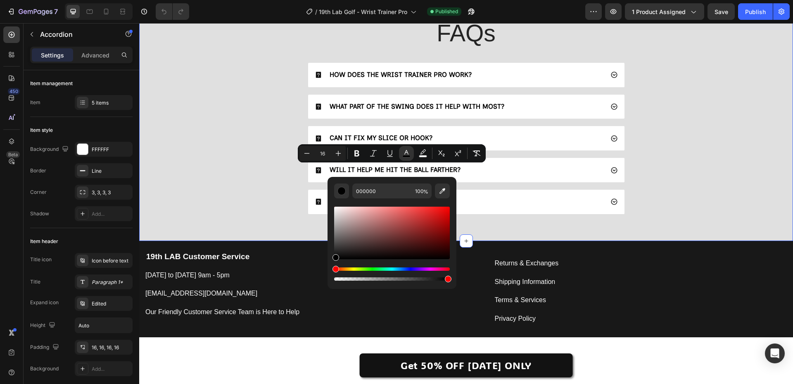
click at [274, 198] on div "FAQs Heading HOW DOES THE WRIST TRAINER PRO WORK? WHAT PART OF THE SWING DOES I…" at bounding box center [465, 119] width 637 height 204
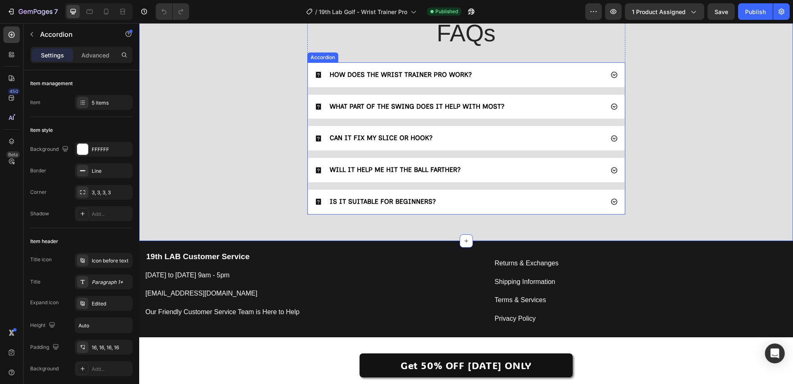
click at [371, 198] on span "IS IT SUITABLE FOR BEGINNERS?" at bounding box center [383, 201] width 106 height 8
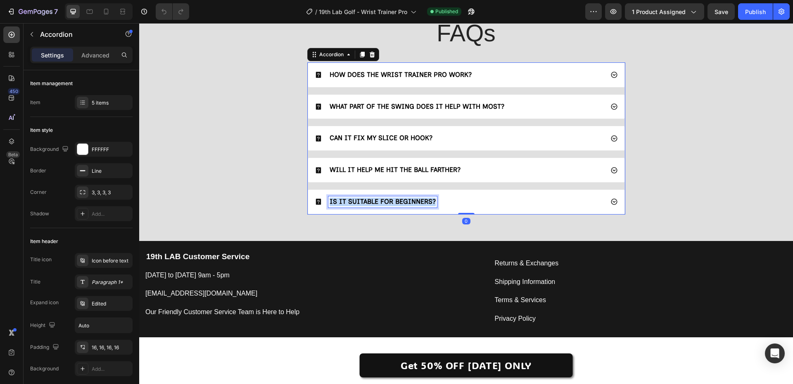
click at [371, 198] on span "IS IT SUITABLE FOR BEGINNERS?" at bounding box center [383, 201] width 106 height 8
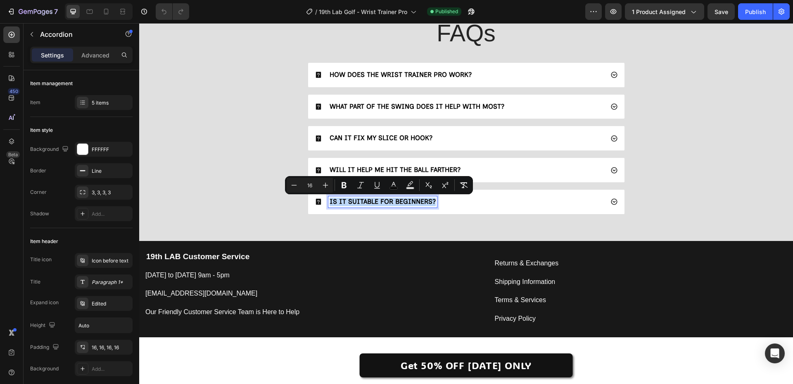
click at [527, 205] on div "IS IT SUITABLE FOR BEGINNERS?" at bounding box center [459, 201] width 289 height 11
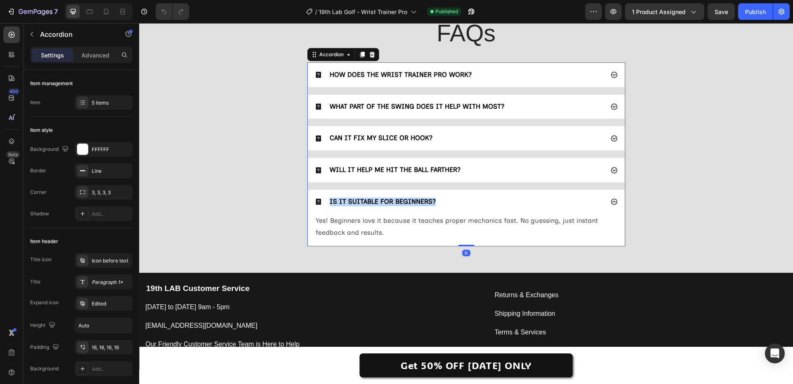
click at [523, 223] on span "Yes! Beginners love it because it teaches proper mechanics fast. No guessing, j…" at bounding box center [457, 226] width 283 height 20
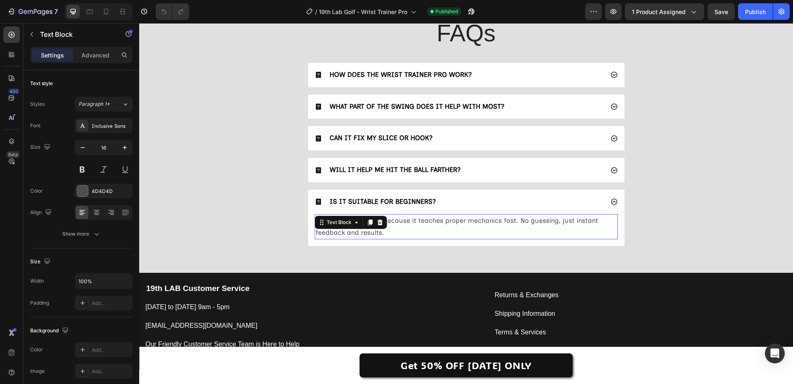
click at [523, 223] on span "Yes! Beginners love it because it teaches proper mechanics fast. No guessing, j…" at bounding box center [457, 226] width 283 height 20
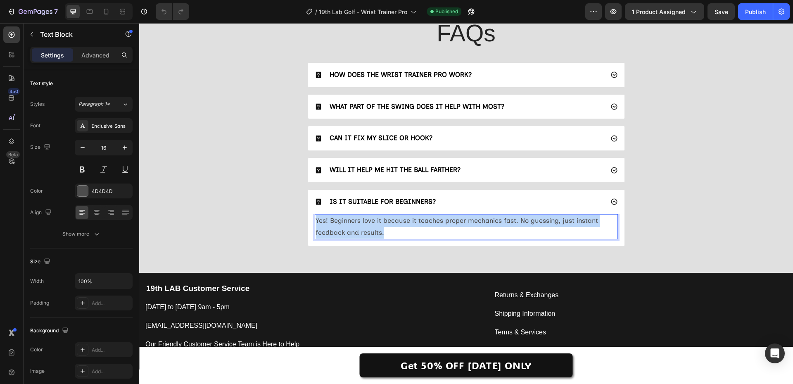
click at [523, 223] on span "Yes! Beginners love it because it teaches proper mechanics fast. No guessing, j…" at bounding box center [457, 226] width 283 height 20
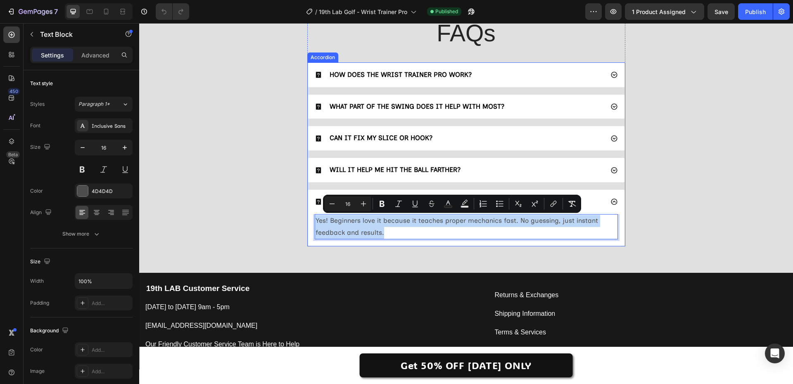
click at [528, 172] on div "WILL IT HELP ME HIT THE BALL FARTHER?" at bounding box center [459, 169] width 289 height 11
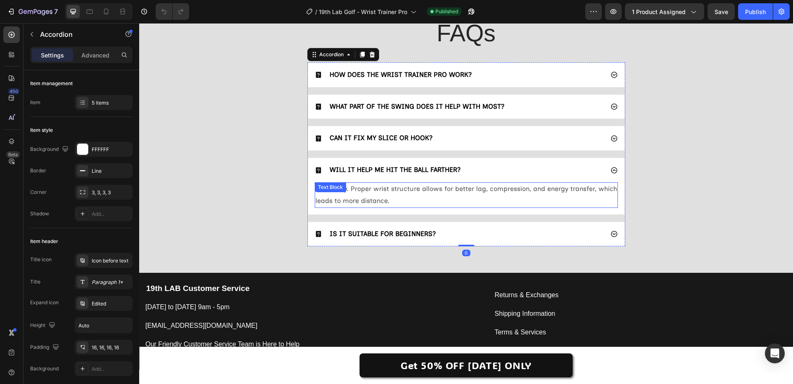
click at [517, 188] on span "Absolutely. Proper wrist structure allows for better lag, compression, and ener…" at bounding box center [467, 195] width 302 height 20
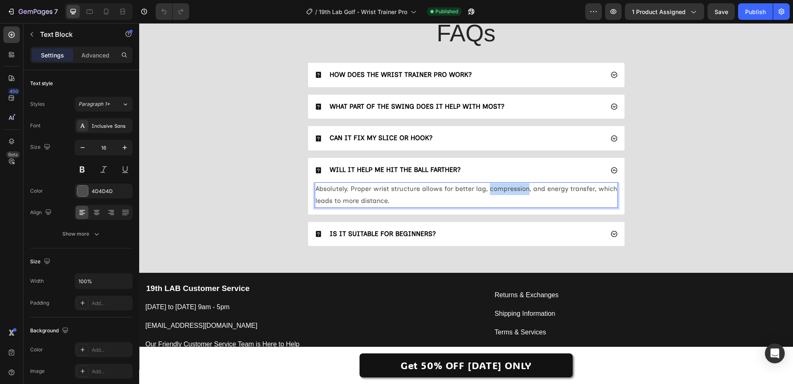
click at [517, 188] on span "Absolutely. Proper wrist structure allows for better lag, compression, and ener…" at bounding box center [467, 195] width 302 height 20
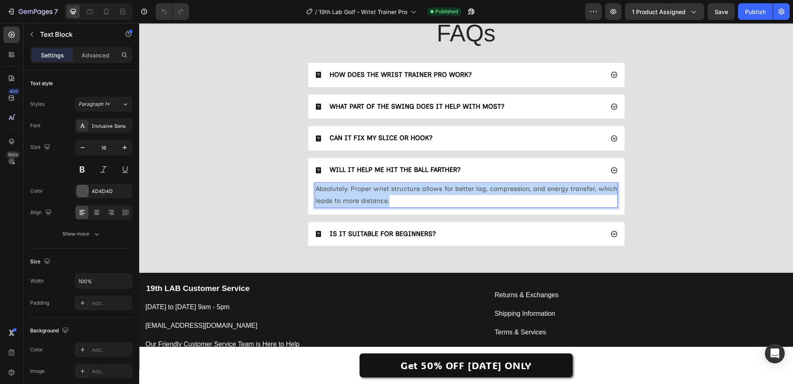
click at [517, 188] on span "Absolutely. Proper wrist structure allows for better lag, compression, and ener…" at bounding box center [467, 195] width 302 height 20
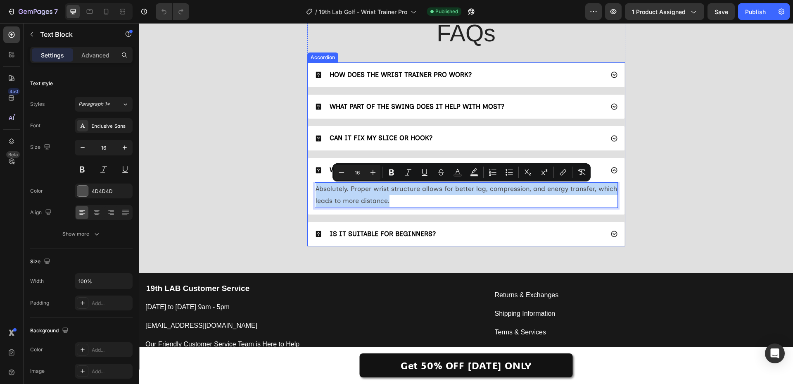
click at [527, 140] on div "CAN IT FIX MY SLICE OR HOOK?" at bounding box center [459, 138] width 289 height 11
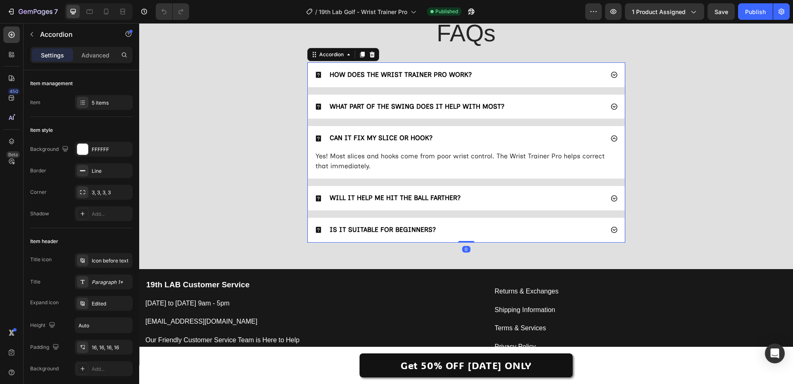
click at [537, 109] on div "WHAT PART OF THE SWING DOES IT HELP WITH MOST?" at bounding box center [459, 106] width 289 height 11
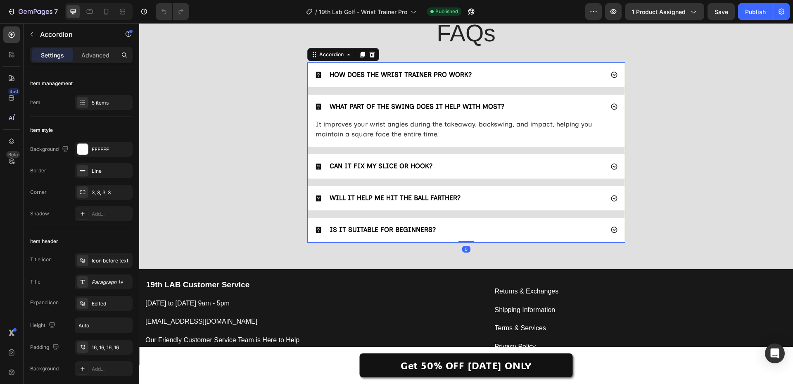
click at [542, 79] on div "HOW DOES THE WRIST TRAINER PRO WORK?" at bounding box center [459, 74] width 289 height 11
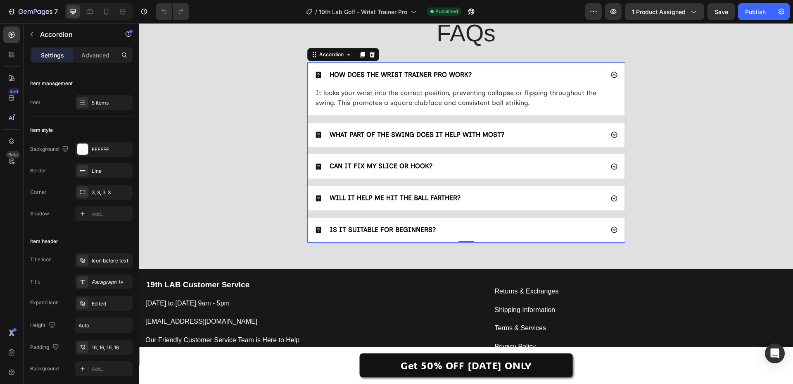
click at [541, 134] on div "WHAT PART OF THE SWING DOES IT HELP WITH MOST?" at bounding box center [459, 134] width 289 height 11
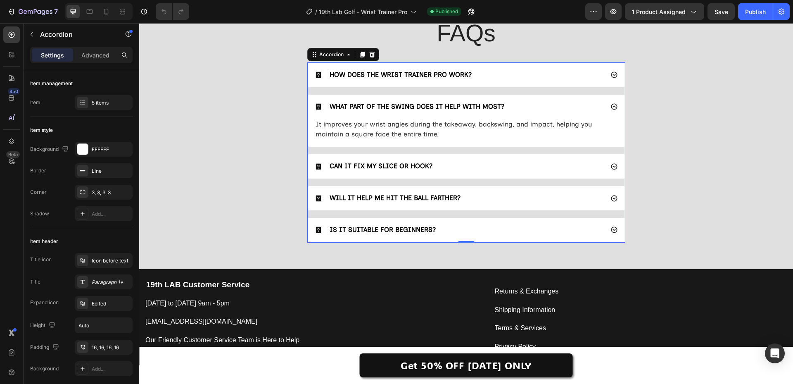
click at [528, 163] on div "CAN IT FIX MY SLICE OR HOOK?" at bounding box center [459, 166] width 289 height 11
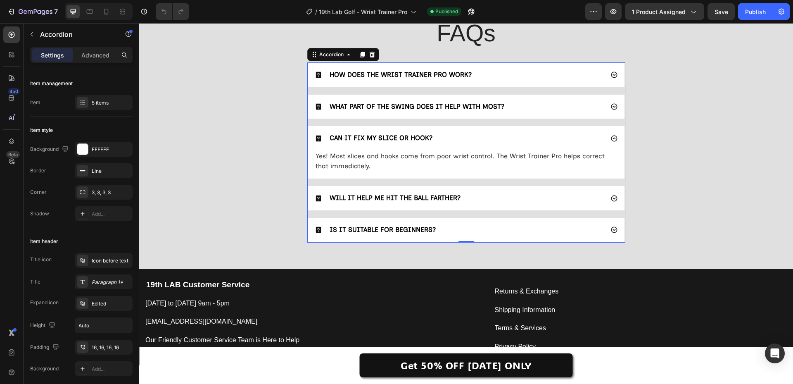
click at [527, 191] on div "WILL IT HELP ME HIT THE BALL FARTHER?" at bounding box center [466, 198] width 316 height 24
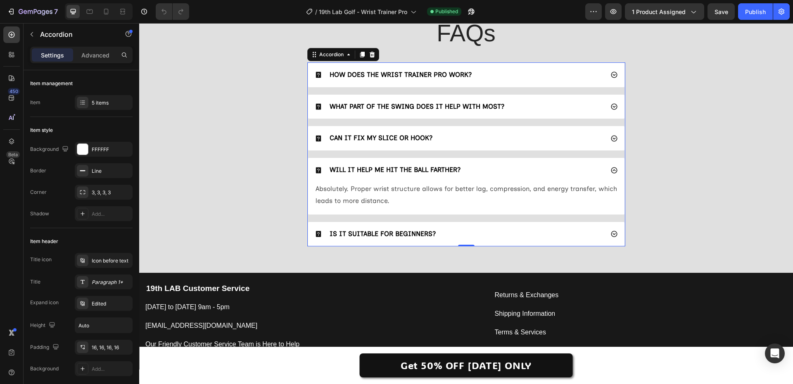
click at [527, 222] on div "IS IT SUITABLE FOR BEGINNERS?" at bounding box center [466, 234] width 316 height 24
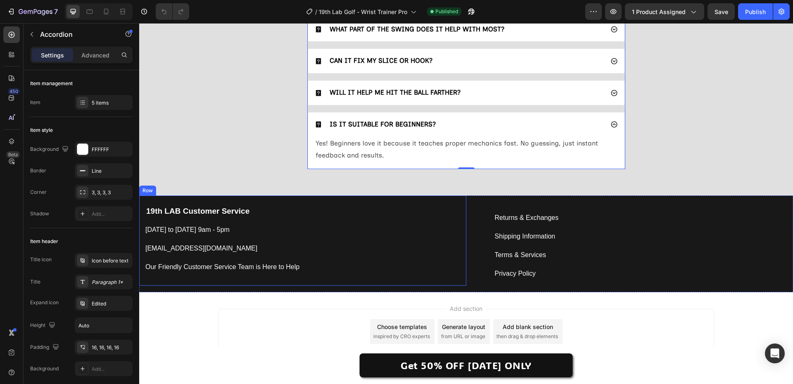
scroll to position [2354, 0]
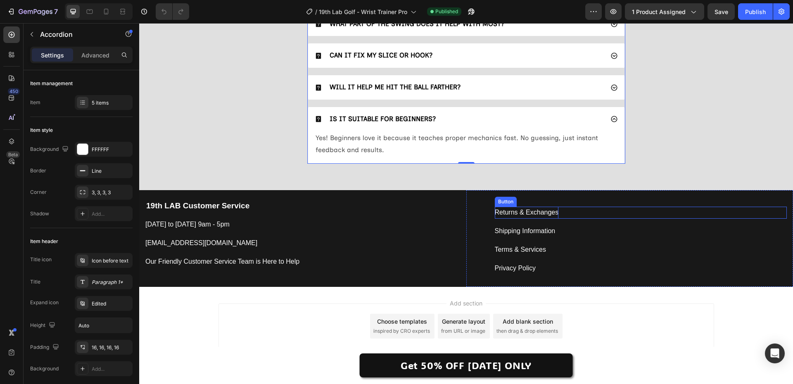
click at [510, 214] on div "Returns & Exchanges" at bounding box center [527, 213] width 64 height 12
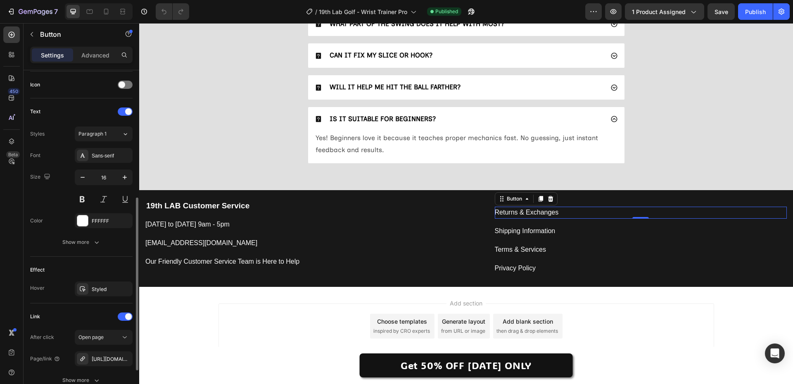
scroll to position [320, 0]
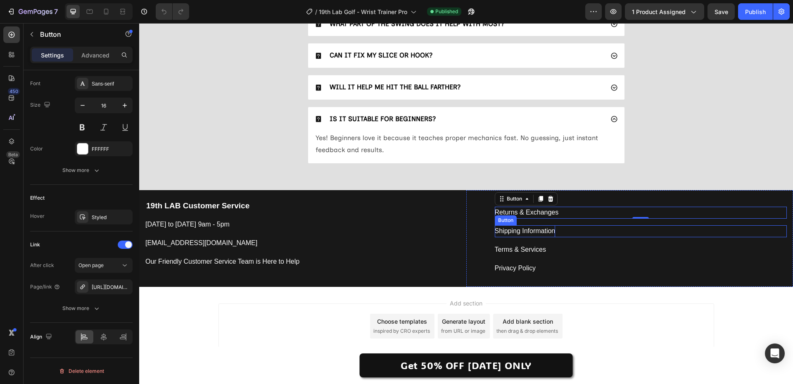
click at [518, 232] on p "Shipping Information" at bounding box center [525, 231] width 61 height 12
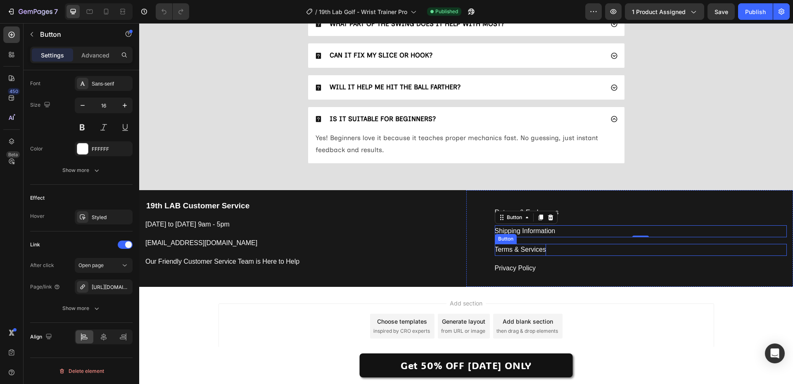
click at [520, 247] on p "Terms & Services" at bounding box center [520, 250] width 51 height 12
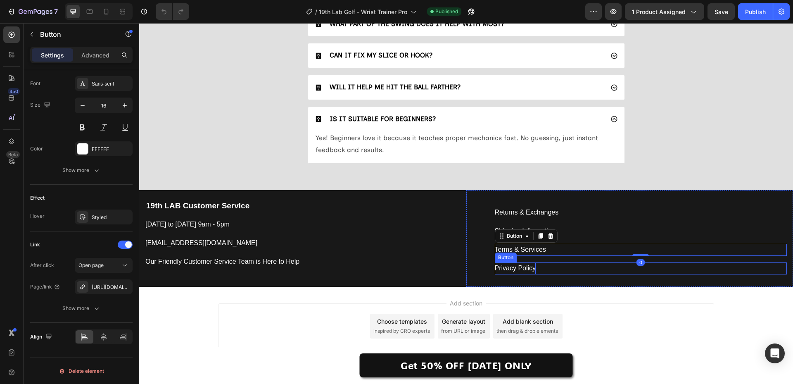
click at [519, 268] on p "Privacy Policy" at bounding box center [515, 268] width 41 height 12
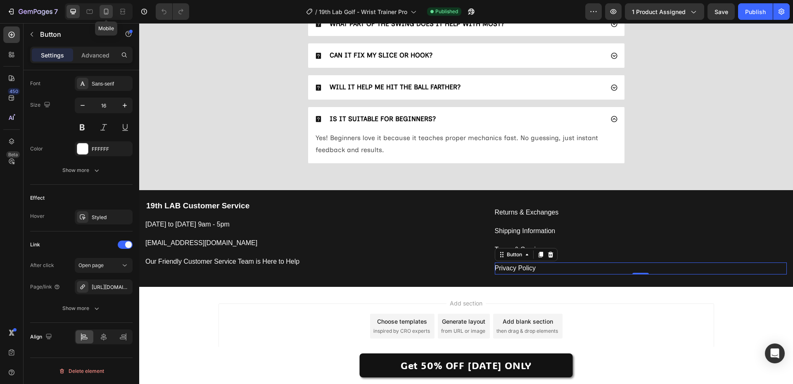
click at [105, 13] on icon at bounding box center [106, 12] width 5 height 6
type input "14"
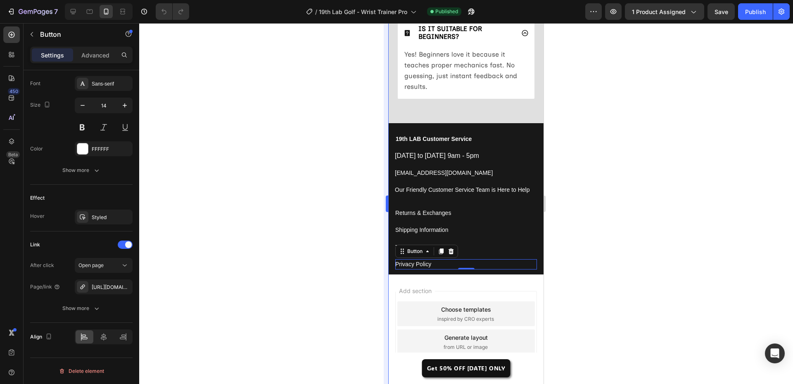
scroll to position [2857, 0]
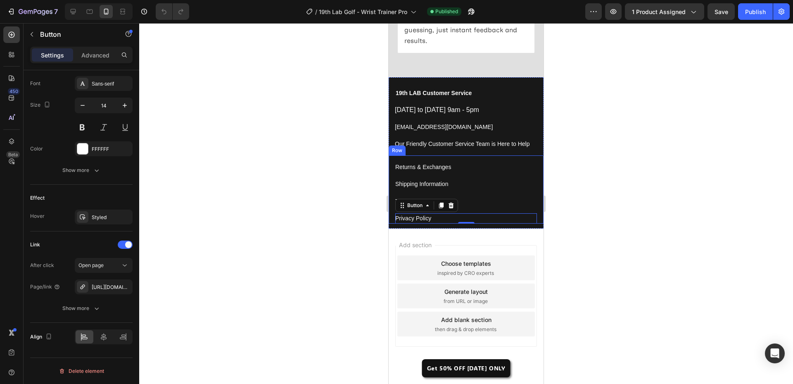
click at [328, 194] on div at bounding box center [466, 203] width 654 height 361
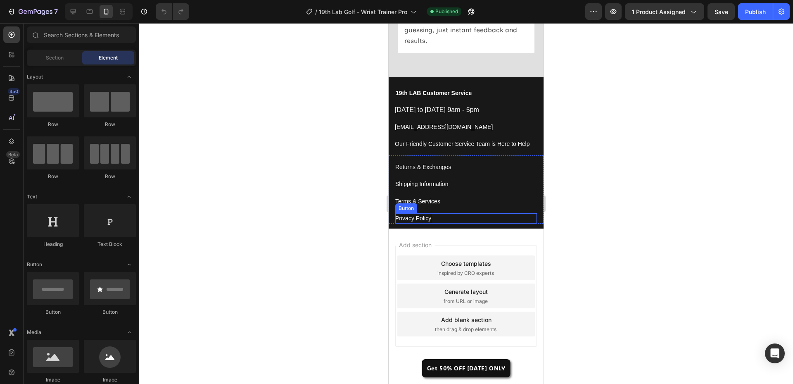
click at [428, 216] on p "Privacy Policy" at bounding box center [413, 218] width 36 height 10
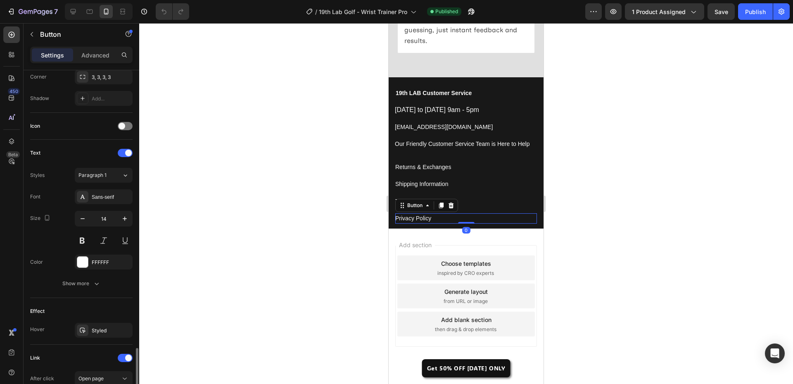
scroll to position [320, 0]
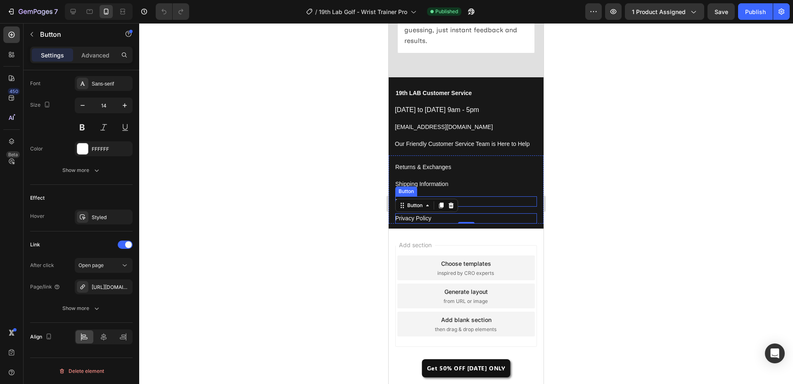
click at [493, 202] on div "Terms & Services Button" at bounding box center [466, 201] width 142 height 10
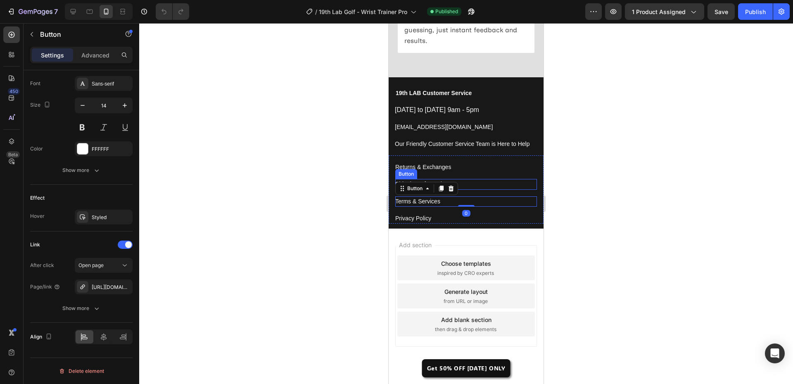
click at [486, 183] on div "Shipping Information Button" at bounding box center [466, 184] width 142 height 10
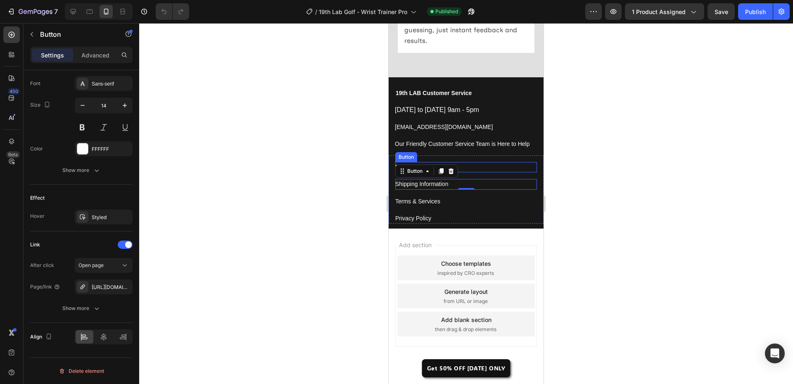
click at [492, 166] on div "Returns & Exchanges Button" at bounding box center [466, 167] width 142 height 10
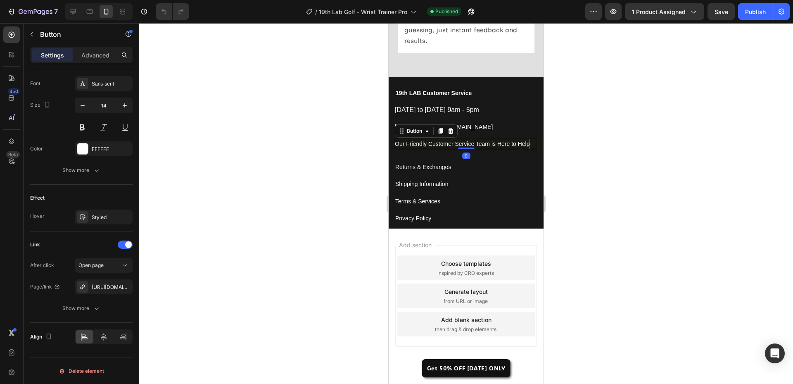
click at [480, 143] on p "Our Friendly Customer Service Team is Here to Help" at bounding box center [462, 144] width 135 height 10
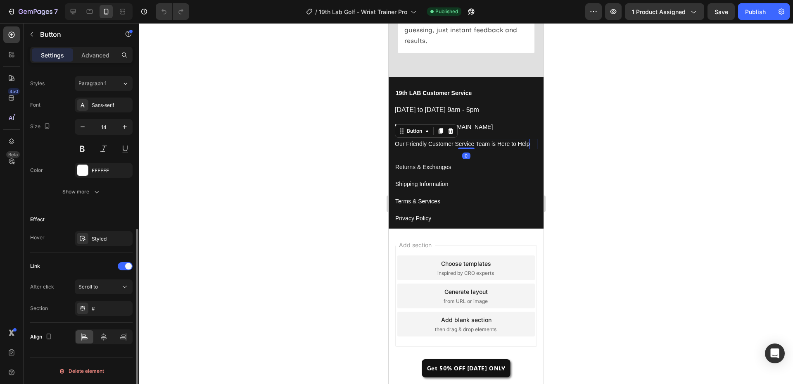
scroll to position [298, 0]
click at [487, 126] on div "support@19thlab.com Button" at bounding box center [466, 127] width 143 height 10
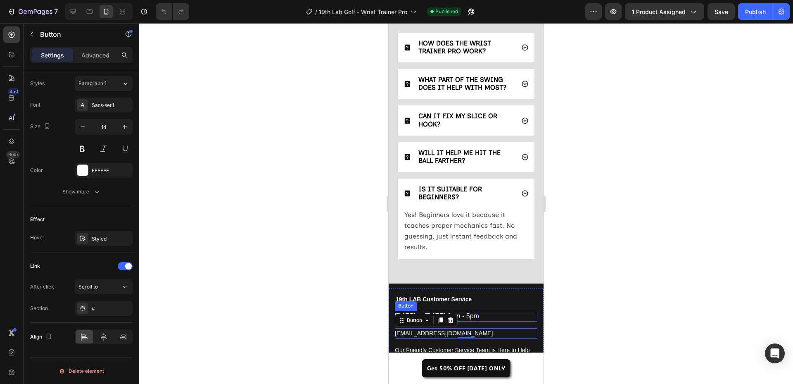
scroll to position [2650, 0]
click at [461, 227] on span "Yes! Beginners love it because it teaches proper mechanics fast. No guessing, j…" at bounding box center [460, 231] width 113 height 40
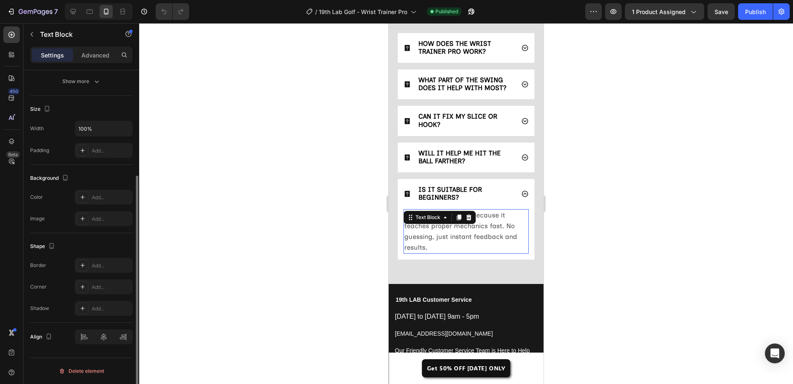
scroll to position [0, 0]
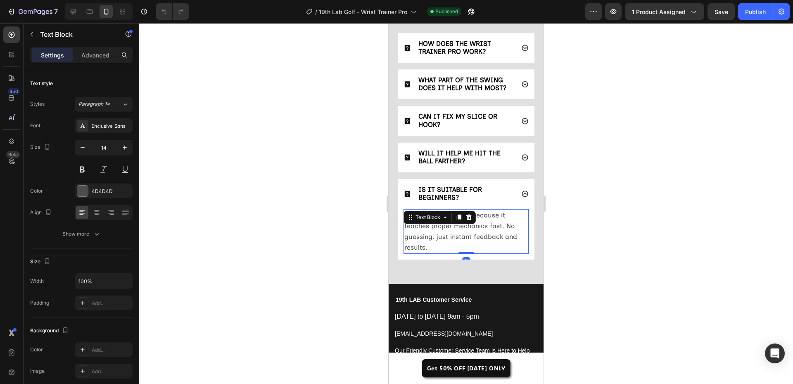
click at [480, 232] on p "Yes! Beginners love it because it teaches proper mechanics fast. No guessing, j…" at bounding box center [466, 231] width 124 height 43
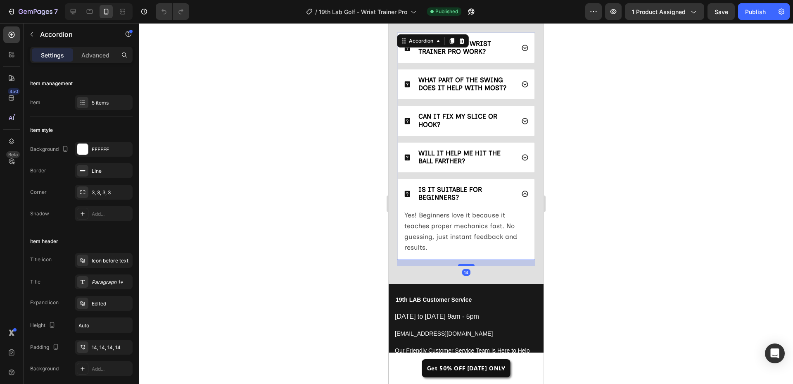
click at [522, 193] on icon at bounding box center [525, 194] width 6 height 6
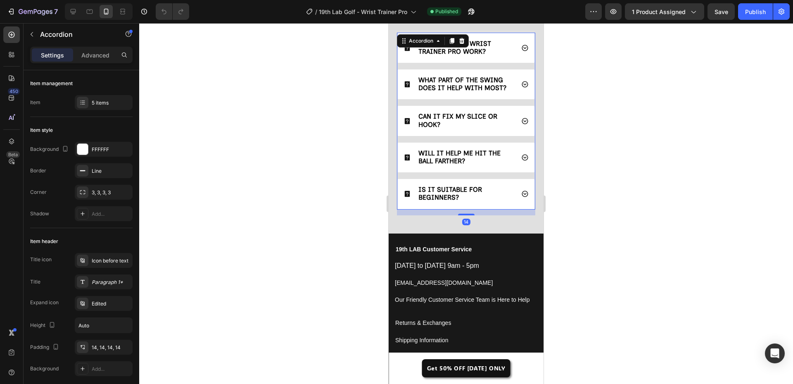
click at [470, 185] on div "IS IT SUITABLE FOR BEGINNERS?" at bounding box center [465, 194] width 97 height 18
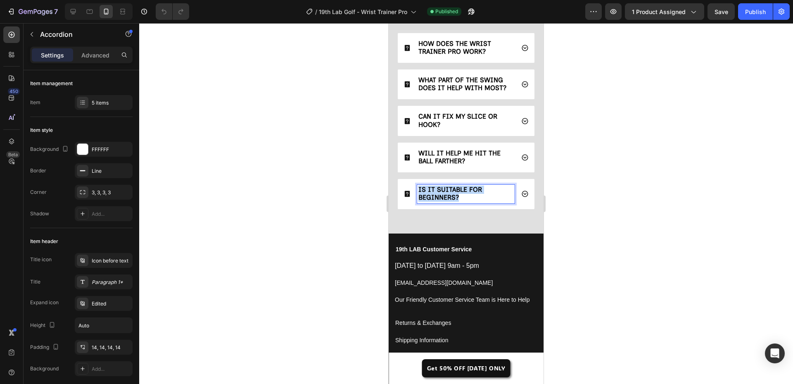
click at [470, 185] on div "IS IT SUITABLE FOR BEGINNERS?" at bounding box center [465, 194] width 97 height 18
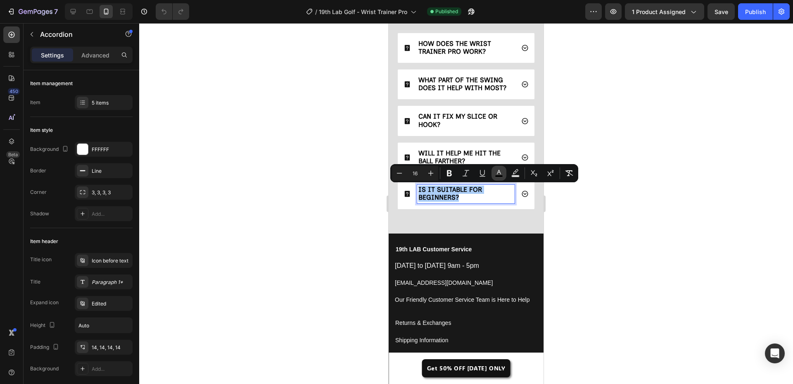
click at [498, 170] on icon "Editor contextual toolbar" at bounding box center [499, 173] width 8 height 8
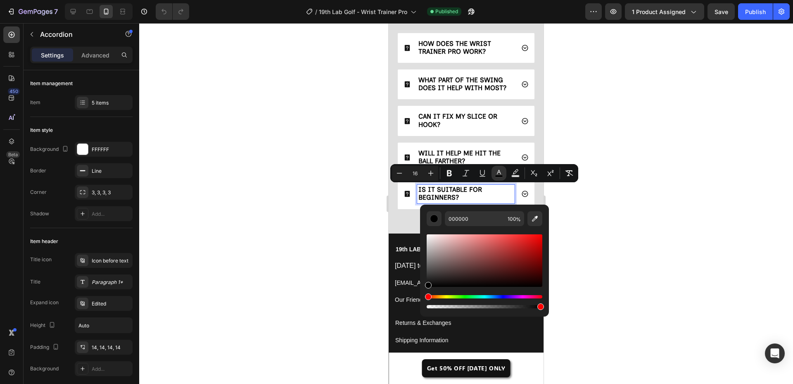
click at [445, 150] on span "WILL IT HELP ME HIT THE BALL FARTHER?" at bounding box center [459, 157] width 82 height 16
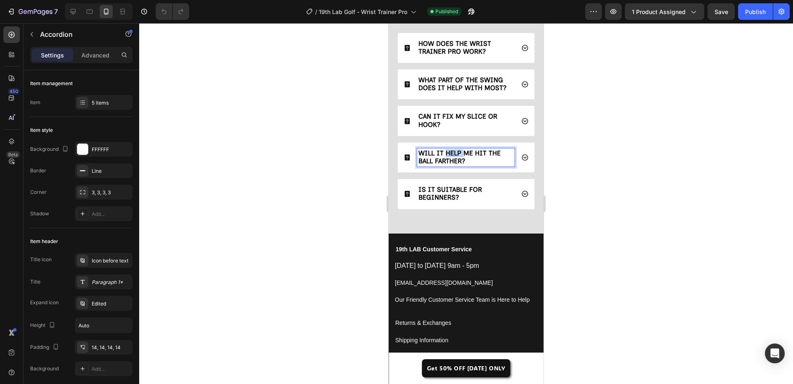
click at [445, 150] on span "WILL IT HELP ME HIT THE BALL FARTHER?" at bounding box center [459, 157] width 82 height 16
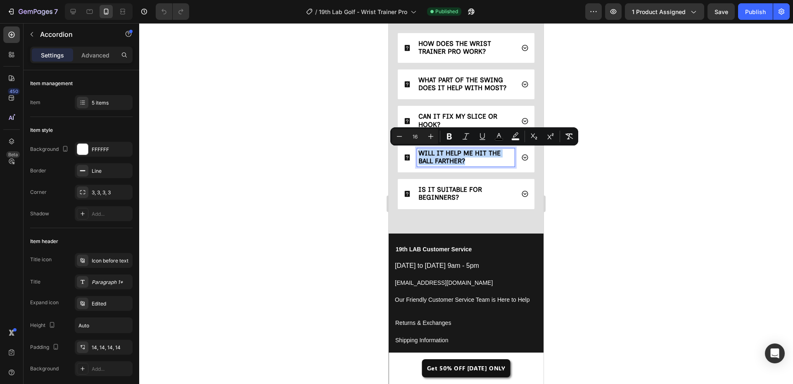
click at [445, 150] on span "WILL IT HELP ME HIT THE BALL FARTHER?" at bounding box center [459, 157] width 82 height 16
click at [494, 135] on button "color" at bounding box center [499, 136] width 15 height 15
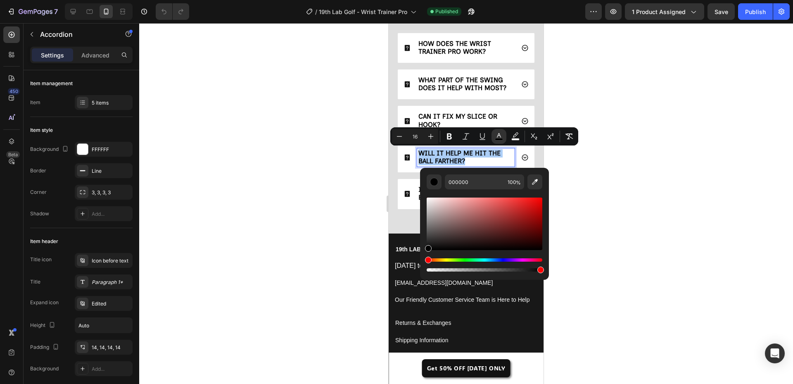
click at [373, 195] on div at bounding box center [466, 203] width 654 height 361
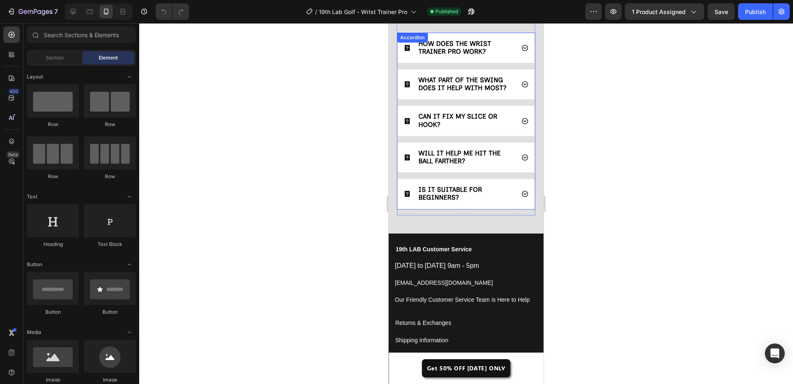
click at [454, 125] on p "CAN IT FIX MY SLICE OR HOOK?" at bounding box center [465, 121] width 95 height 16
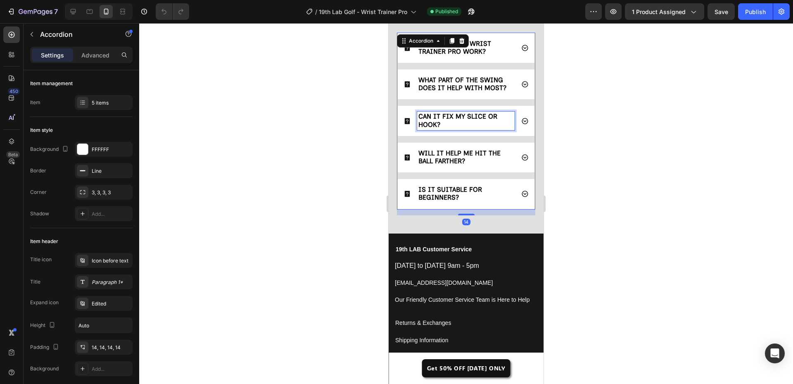
click at [454, 125] on p "CAN IT FIX MY SLICE OR HOOK?" at bounding box center [465, 121] width 95 height 16
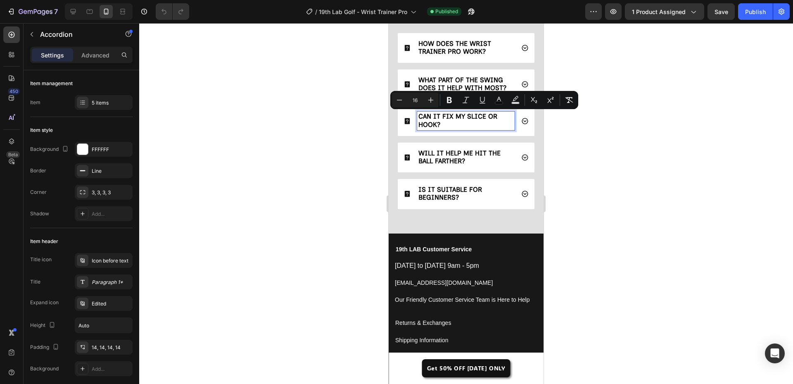
drag, startPoint x: 333, startPoint y: 158, endPoint x: 382, endPoint y: 146, distance: 51.1
click at [334, 159] on div at bounding box center [466, 203] width 654 height 361
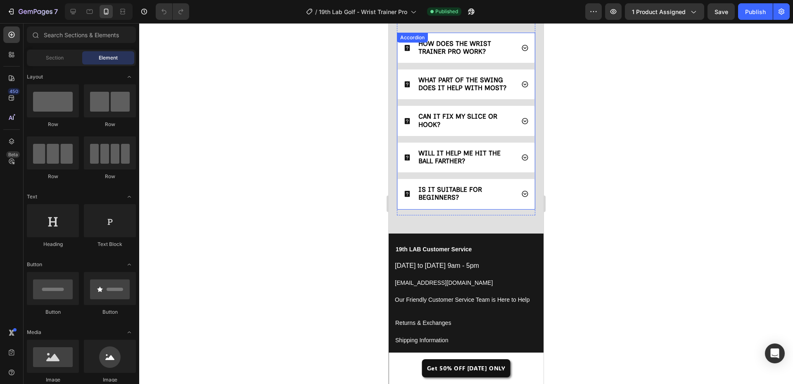
click at [448, 84] on span "WHAT PART OF THE SWING DOES IT HELP WITH MOST?" at bounding box center [462, 84] width 88 height 16
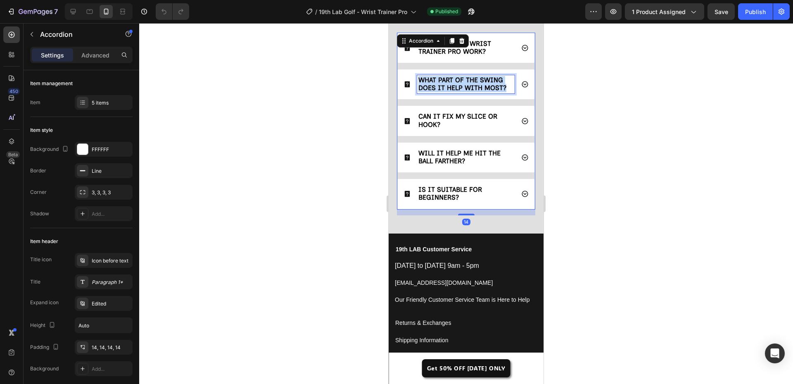
click at [448, 84] on span "WHAT PART OF THE SWING DOES IT HELP WITH MOST?" at bounding box center [462, 84] width 88 height 16
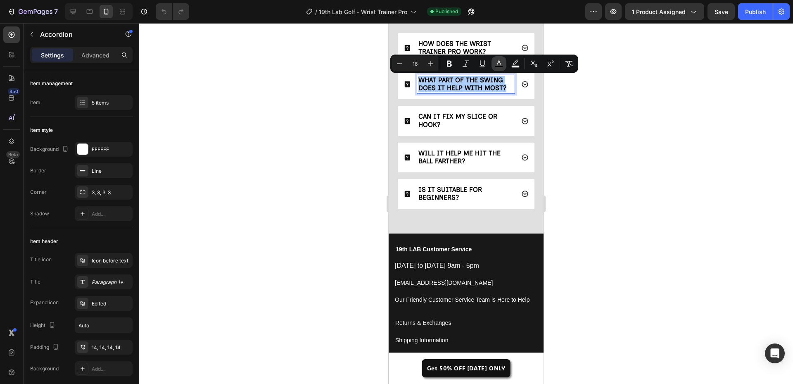
click at [503, 61] on icon "Editor contextual toolbar" at bounding box center [499, 63] width 8 height 8
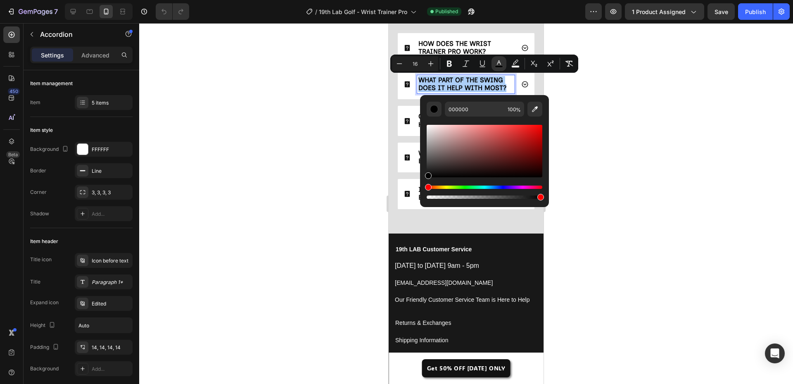
click at [302, 172] on div at bounding box center [466, 203] width 654 height 361
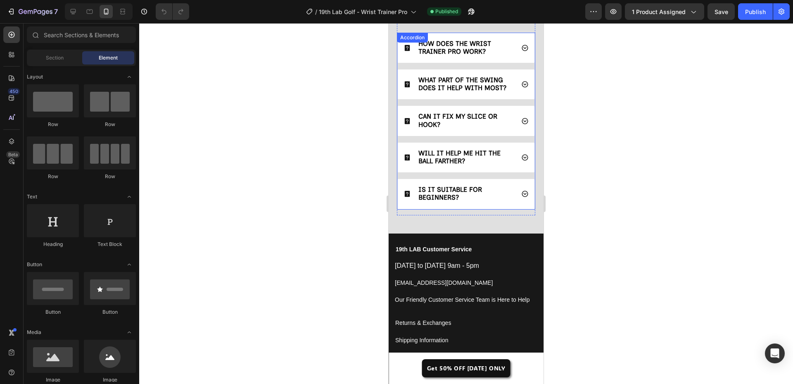
click at [449, 51] on strong "HOW DOES THE WRIST TRAINER PRO WORK?" at bounding box center [454, 48] width 73 height 16
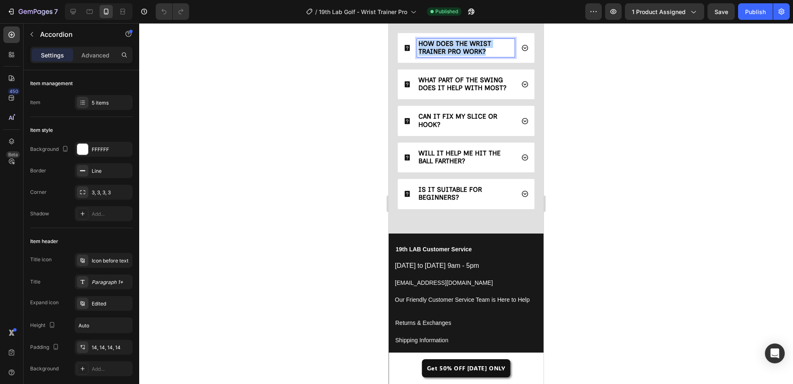
click at [449, 51] on strong "HOW DOES THE WRIST TRAINER PRO WORK?" at bounding box center [454, 48] width 73 height 16
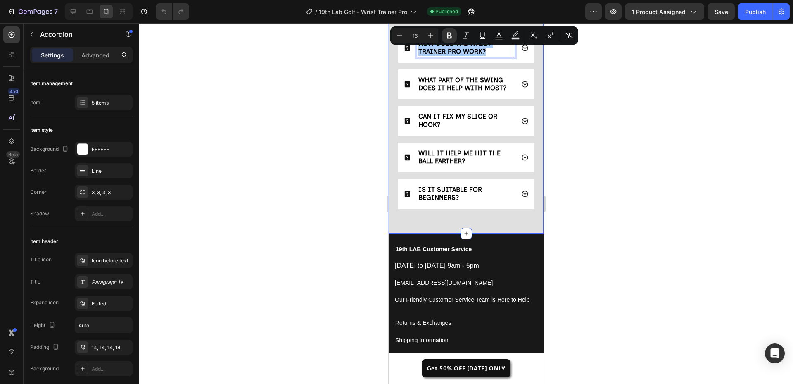
click at [342, 113] on div at bounding box center [466, 203] width 654 height 361
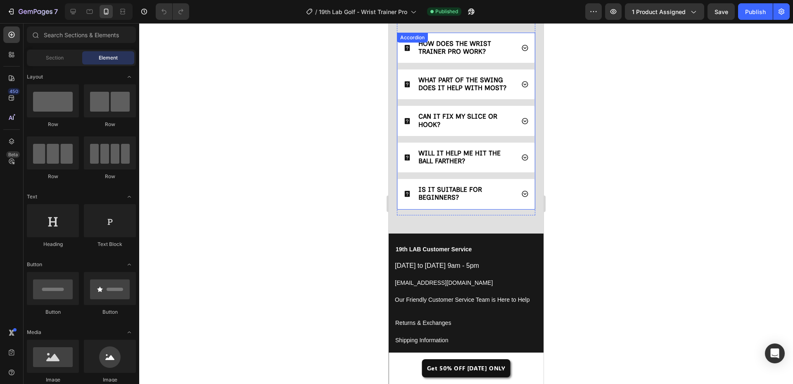
click at [517, 54] on div "HOW DOES THE WRIST TRAINER PRO WORK?" at bounding box center [466, 48] width 137 height 30
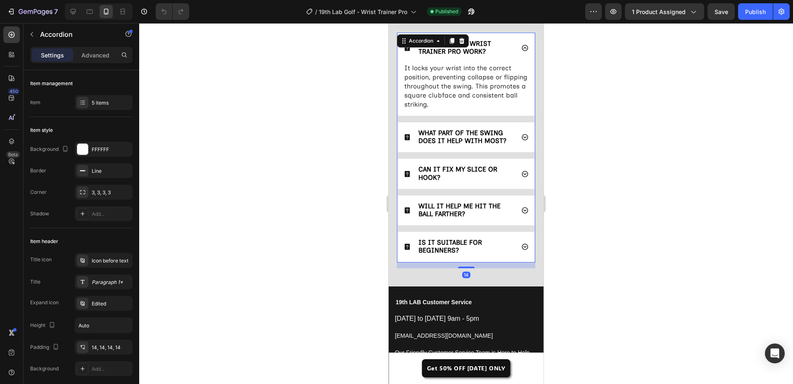
click at [513, 132] on div "WHAT PART OF THE SWING DOES IT HELP WITH MOST?" at bounding box center [466, 137] width 137 height 30
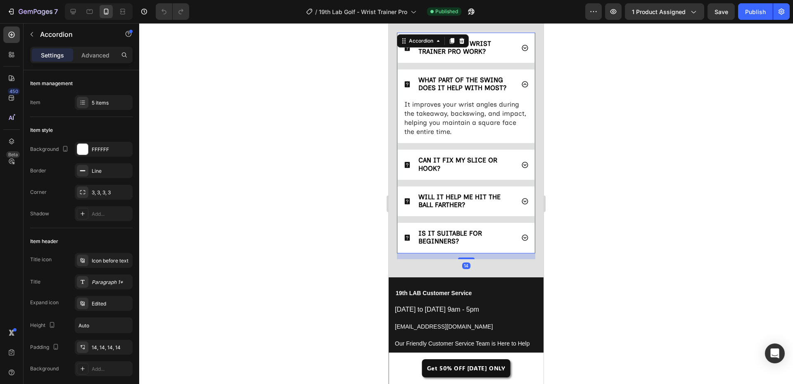
click at [521, 166] on icon at bounding box center [524, 164] width 7 height 7
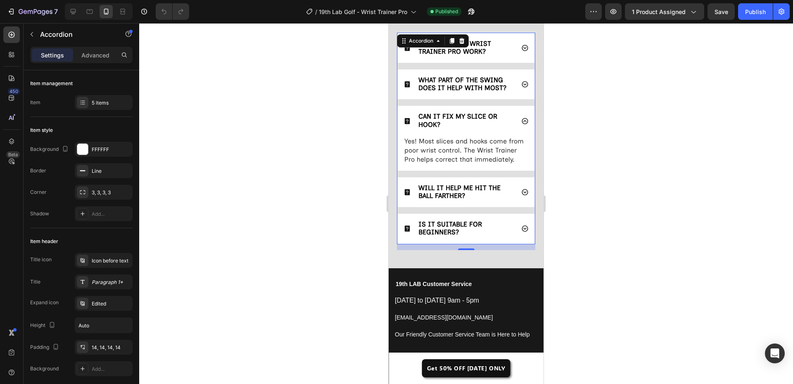
click at [522, 192] on div "WILL IT HELP ME HIT THE BALL FARTHER?" at bounding box center [466, 192] width 137 height 30
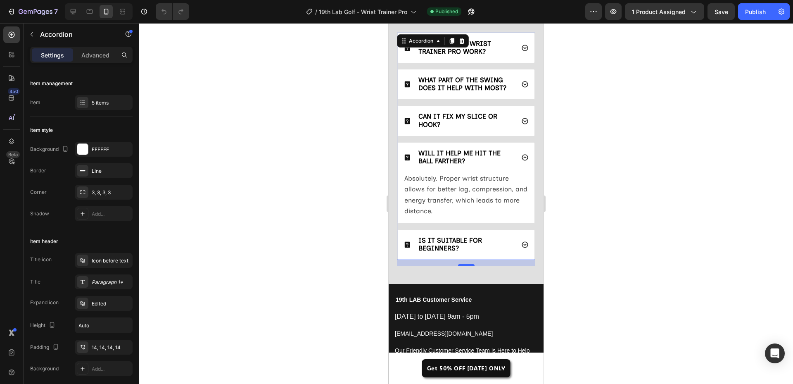
click at [516, 239] on div "IS IT SUITABLE FOR BEGINNERS?" at bounding box center [466, 245] width 137 height 30
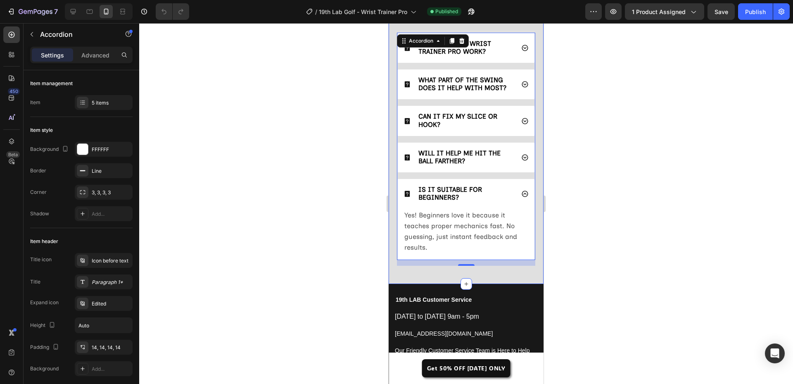
click at [309, 205] on div at bounding box center [466, 203] width 654 height 361
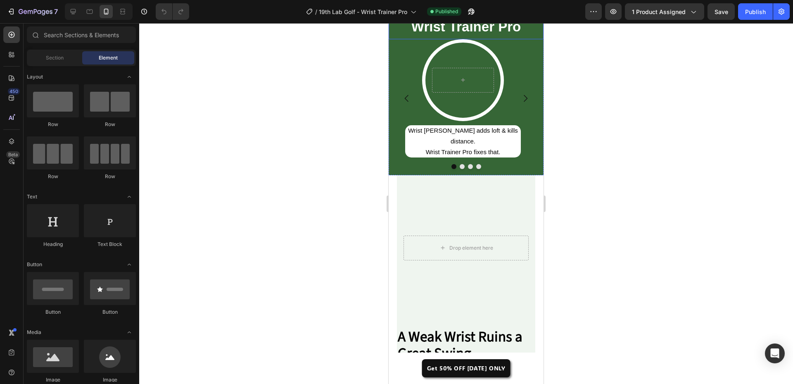
scroll to position [338, 0]
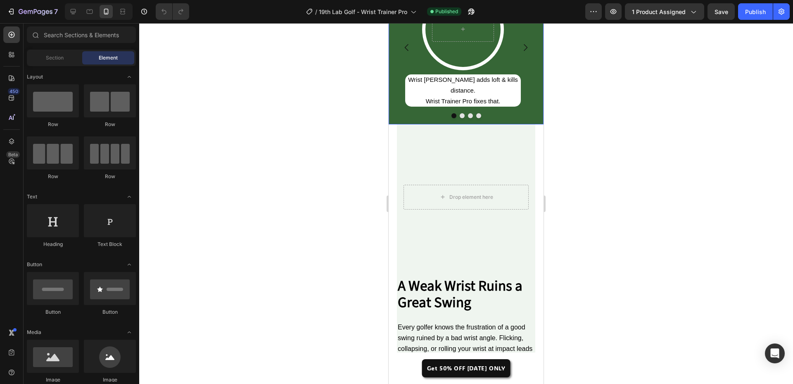
click at [520, 52] on icon "Carousel Next Arrow" at bounding box center [525, 48] width 10 height 10
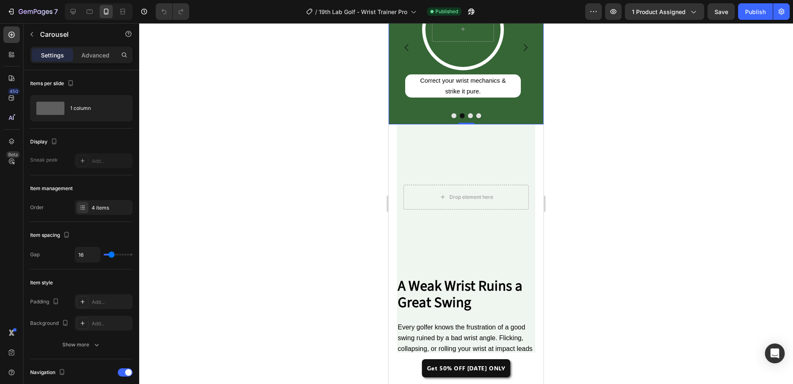
click at [520, 52] on icon "Carousel Next Arrow" at bounding box center [525, 48] width 10 height 10
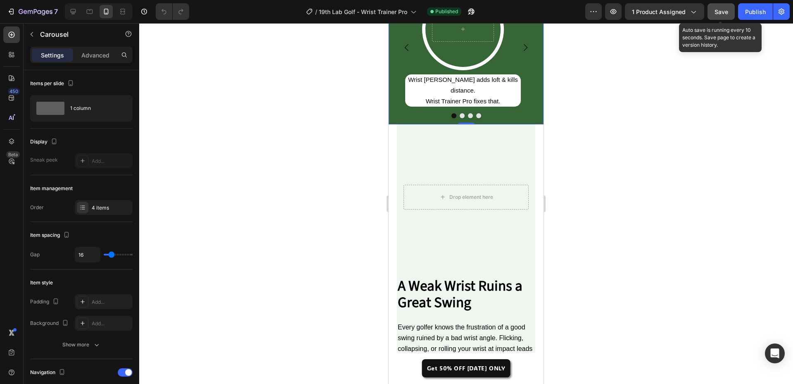
click at [717, 11] on span "Save" at bounding box center [722, 11] width 14 height 7
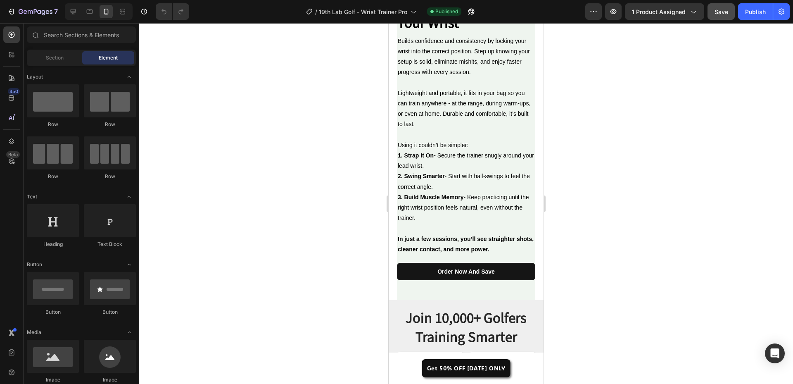
scroll to position [3109, 0]
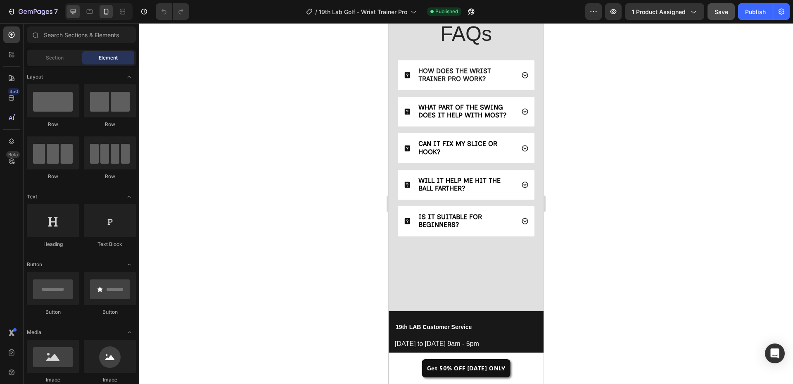
click at [71, 14] on icon at bounding box center [73, 11] width 8 height 8
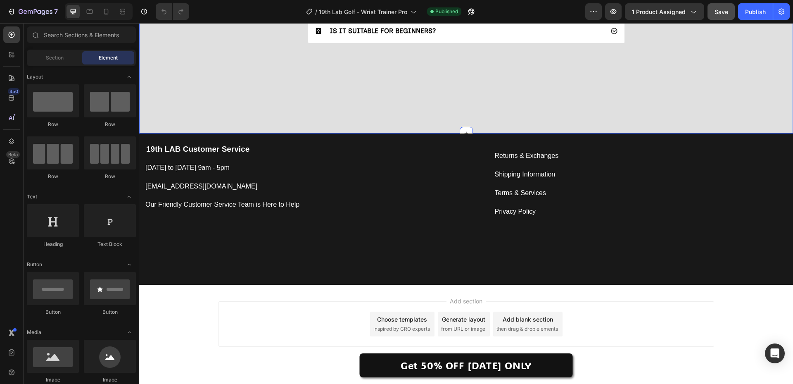
scroll to position [2953, 0]
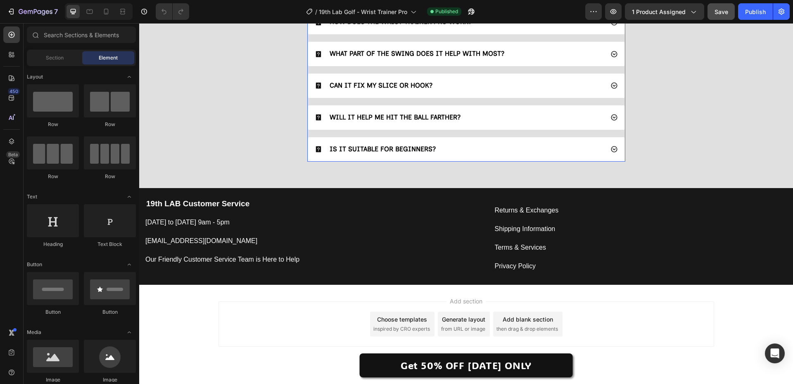
click at [523, 149] on div "IS IT SUITABLE FOR BEGINNERS?" at bounding box center [459, 149] width 289 height 11
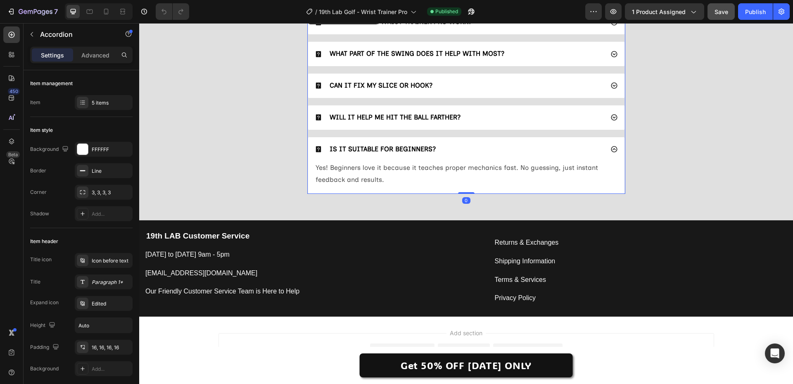
click at [432, 149] on span "IS IT SUITABLE FOR BEGINNERS?" at bounding box center [383, 149] width 106 height 8
click at [424, 149] on span "IS IT SUITABLE FOR BEGINNERS?" at bounding box center [383, 149] width 106 height 8
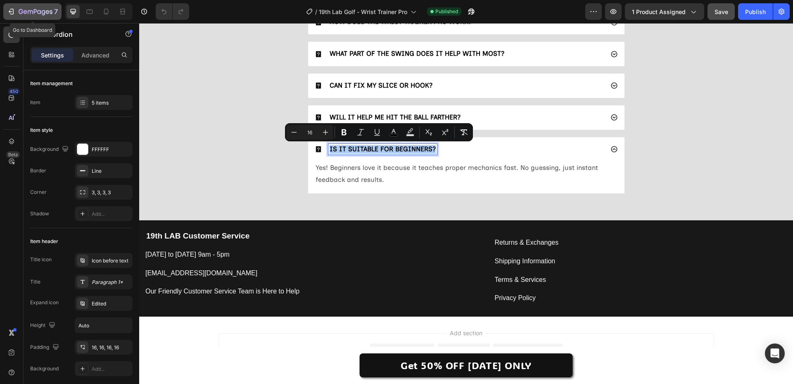
click at [41, 12] on icon "button" at bounding box center [39, 12] width 4 height 4
